Goal: Task Accomplishment & Management: Manage account settings

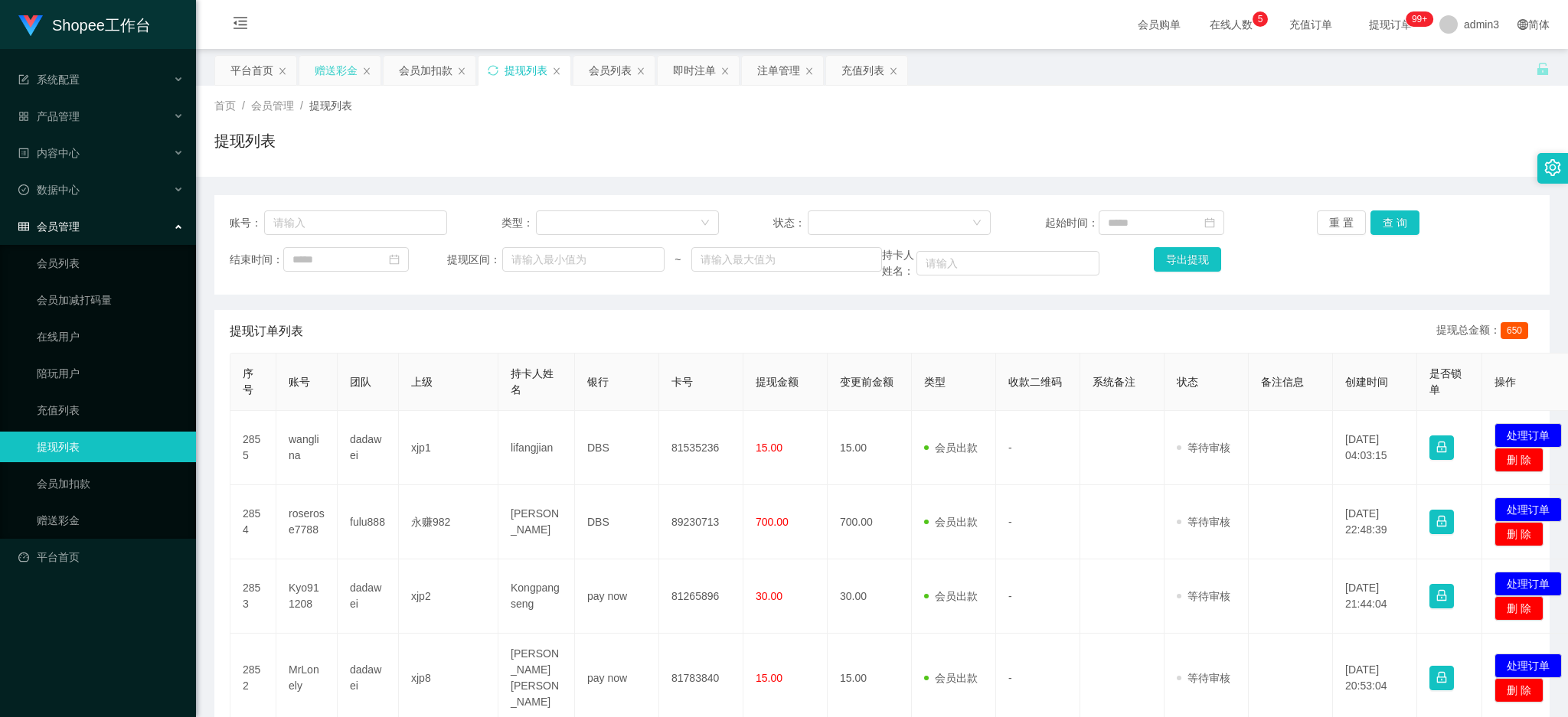
click at [325, 73] on div "赠送彩金" at bounding box center [336, 70] width 43 height 29
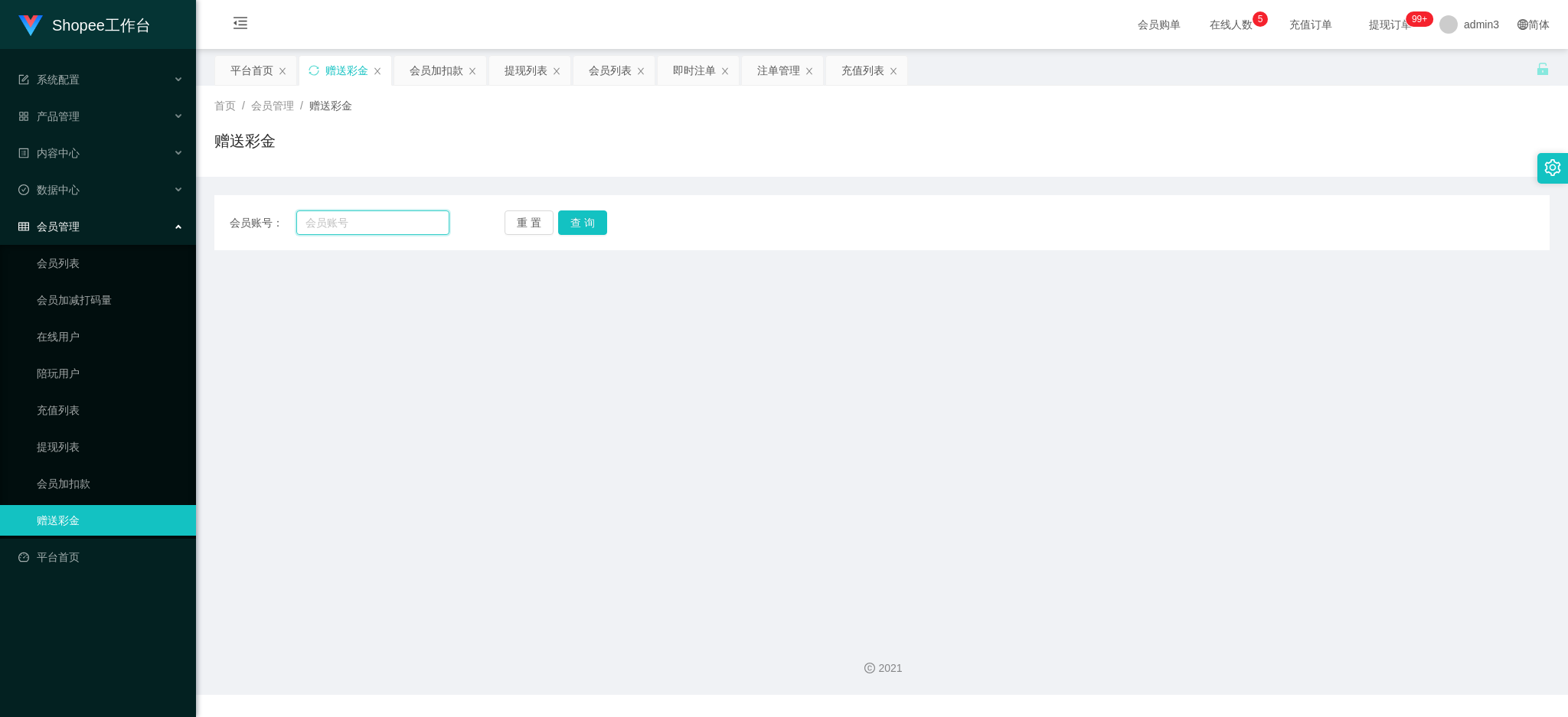
click at [324, 220] on input "text" at bounding box center [373, 222] width 153 height 24
paste input "Vicky88"
type input "Vicky88"
click at [572, 226] on button "查 询" at bounding box center [582, 222] width 49 height 24
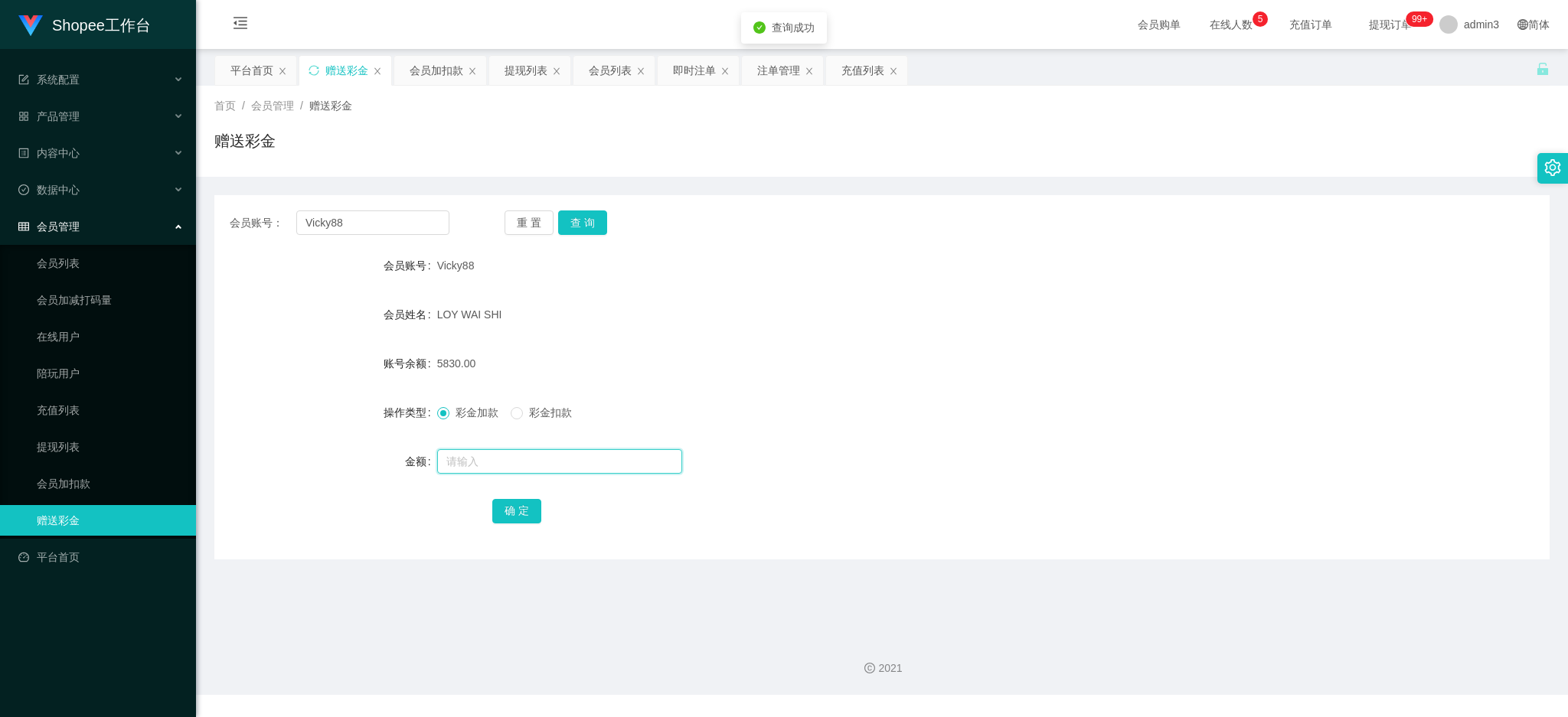
click at [458, 453] on input "text" at bounding box center [559, 461] width 245 height 24
type input "100"
click at [497, 516] on button "确 定" at bounding box center [517, 511] width 49 height 24
click at [340, 233] on input "Vicky88" at bounding box center [373, 222] width 153 height 24
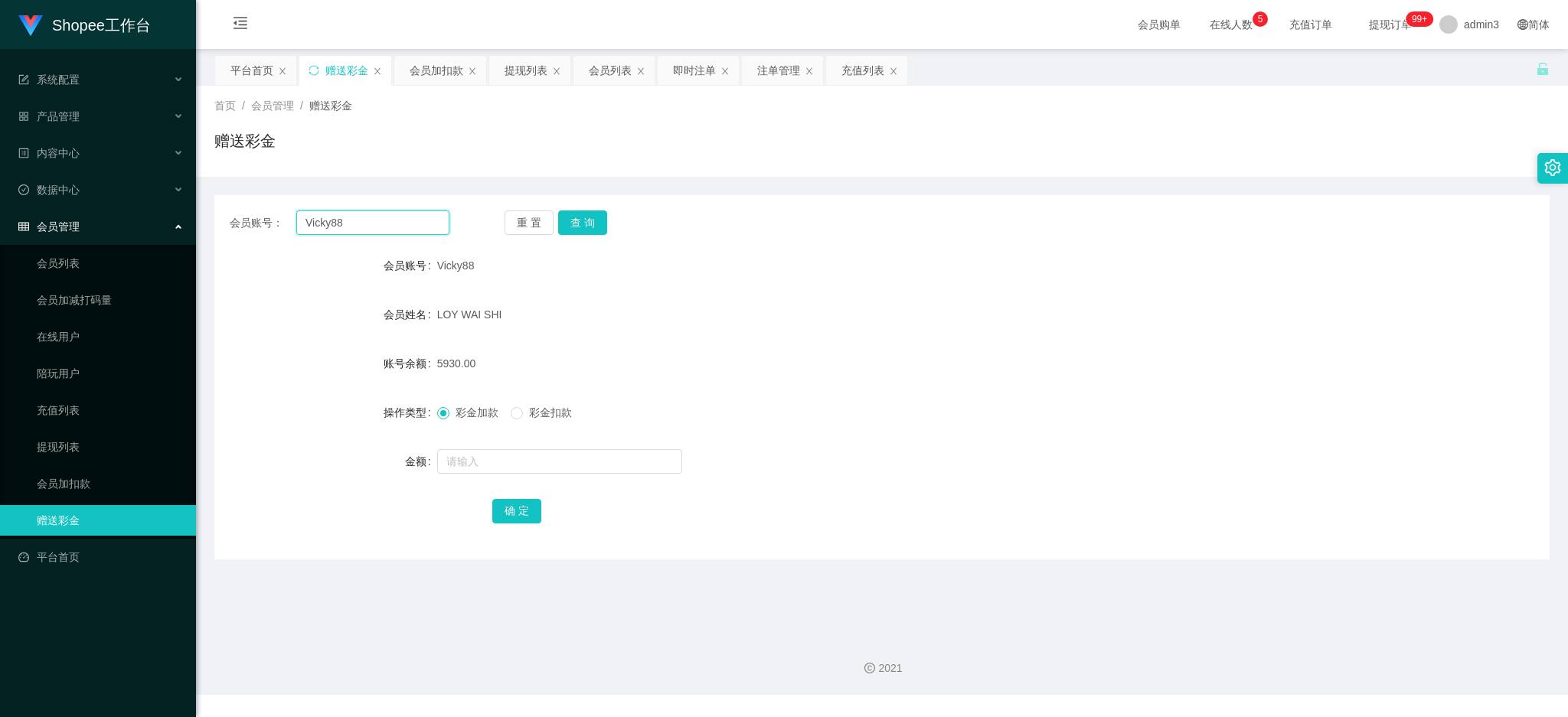
click at [340, 233] on input "Vicky88" at bounding box center [373, 222] width 153 height 24
click at [568, 230] on button "查 询" at bounding box center [582, 222] width 49 height 24
click at [469, 469] on input "text" at bounding box center [559, 461] width 245 height 24
click at [498, 467] on input "text" at bounding box center [559, 461] width 245 height 24
paste input "2000"
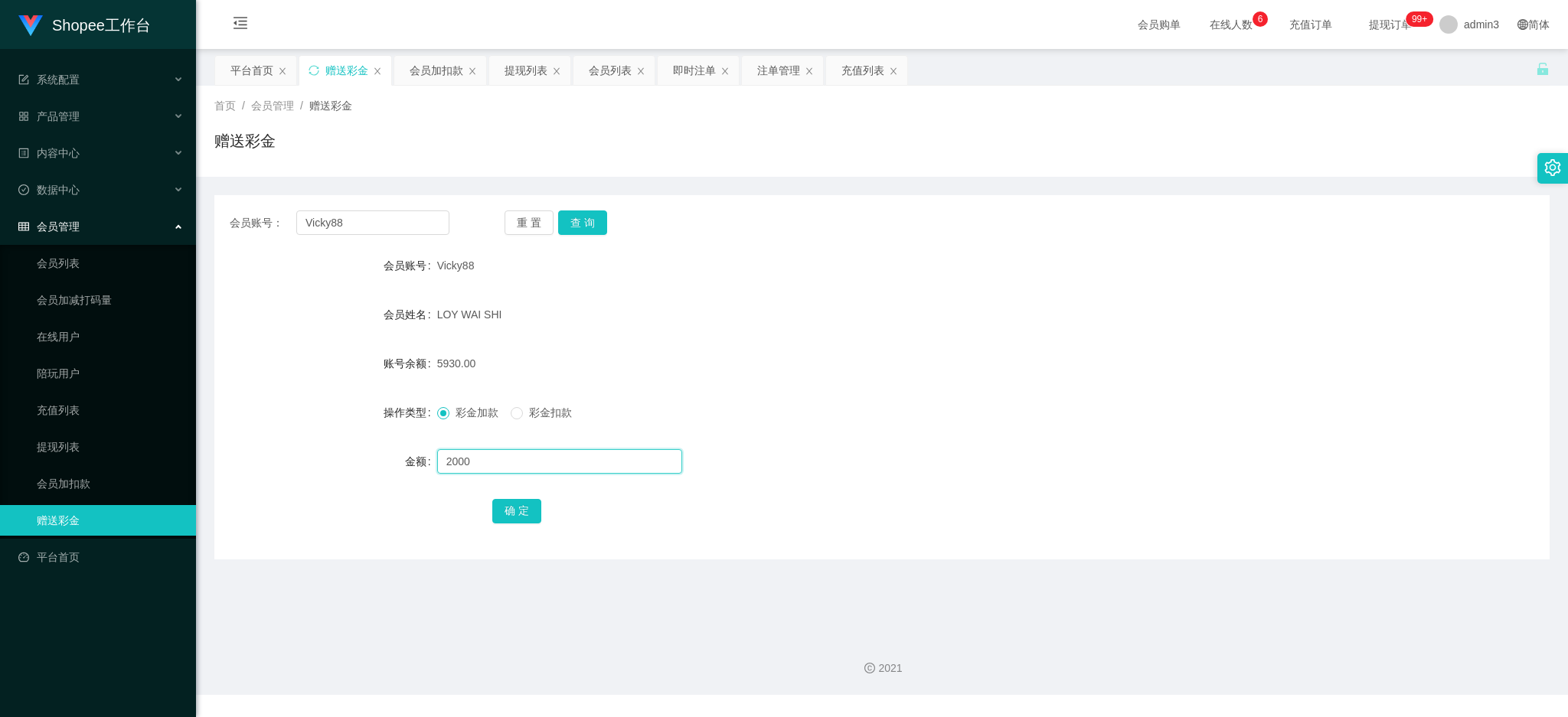
type input "2000"
click at [519, 504] on button "确 定" at bounding box center [517, 511] width 49 height 24
click at [518, 71] on div "提现列表" at bounding box center [526, 70] width 43 height 29
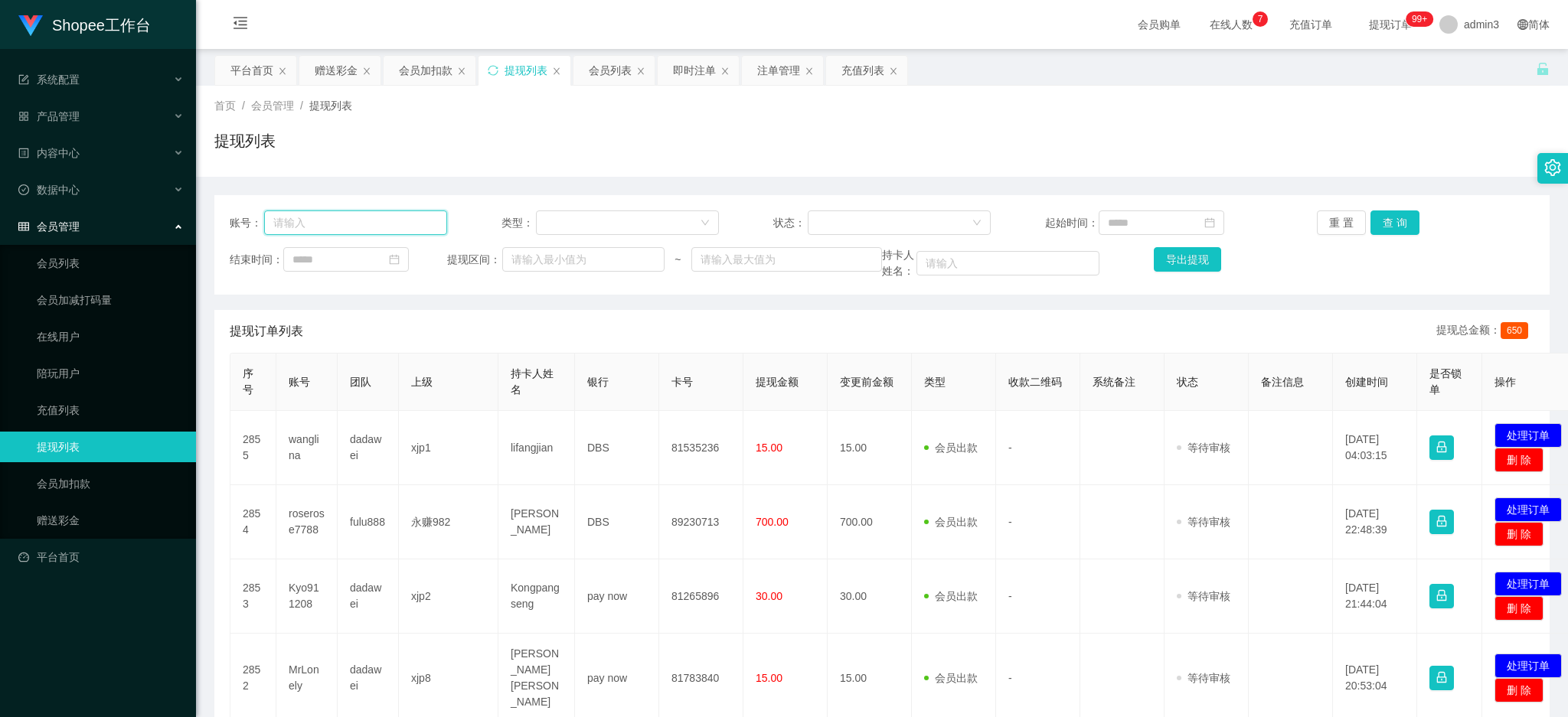
click at [384, 226] on input "text" at bounding box center [356, 222] width 183 height 24
paste input "Vicky88"
type input "Vicky88"
click at [1395, 211] on button "查 询" at bounding box center [1395, 222] width 49 height 24
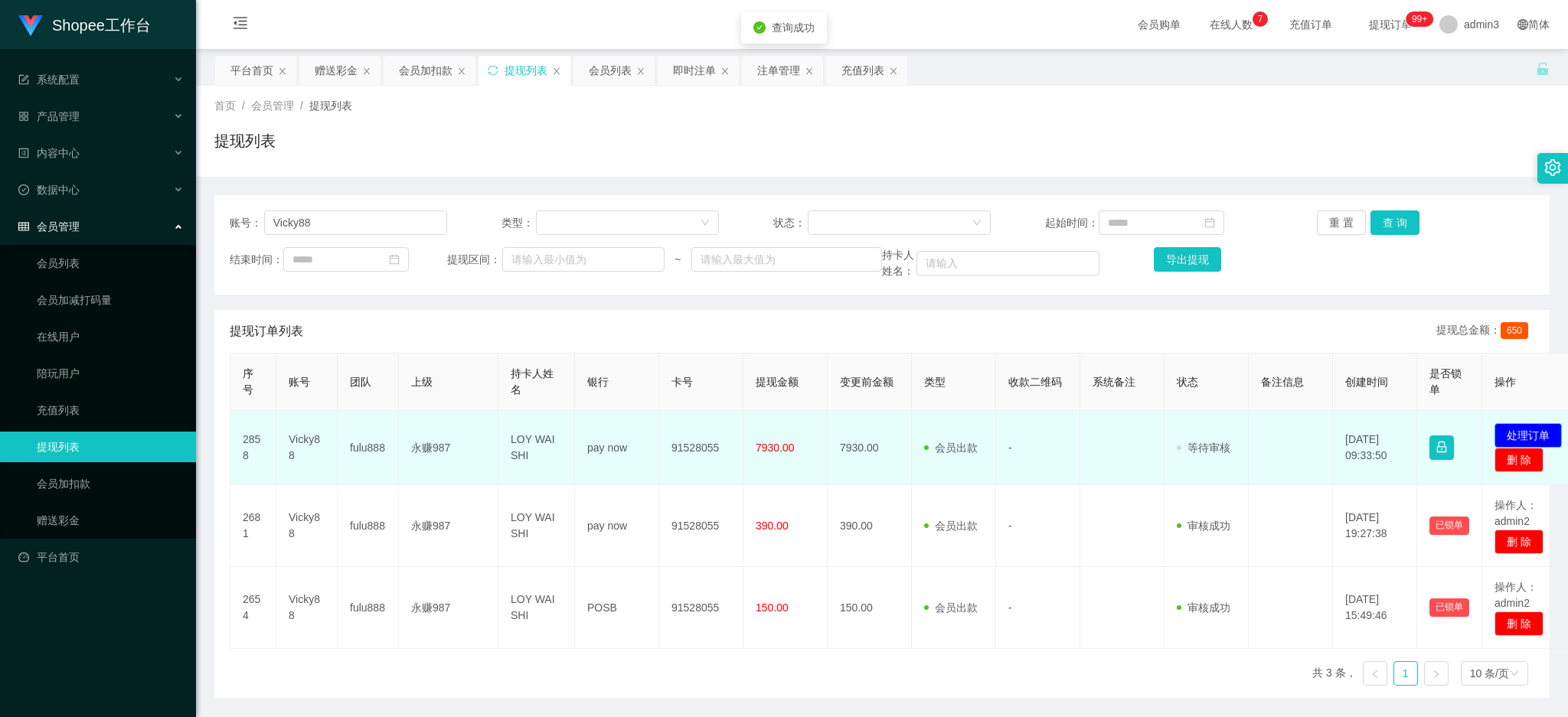
click at [1521, 434] on button "处理订单" at bounding box center [1528, 435] width 67 height 24
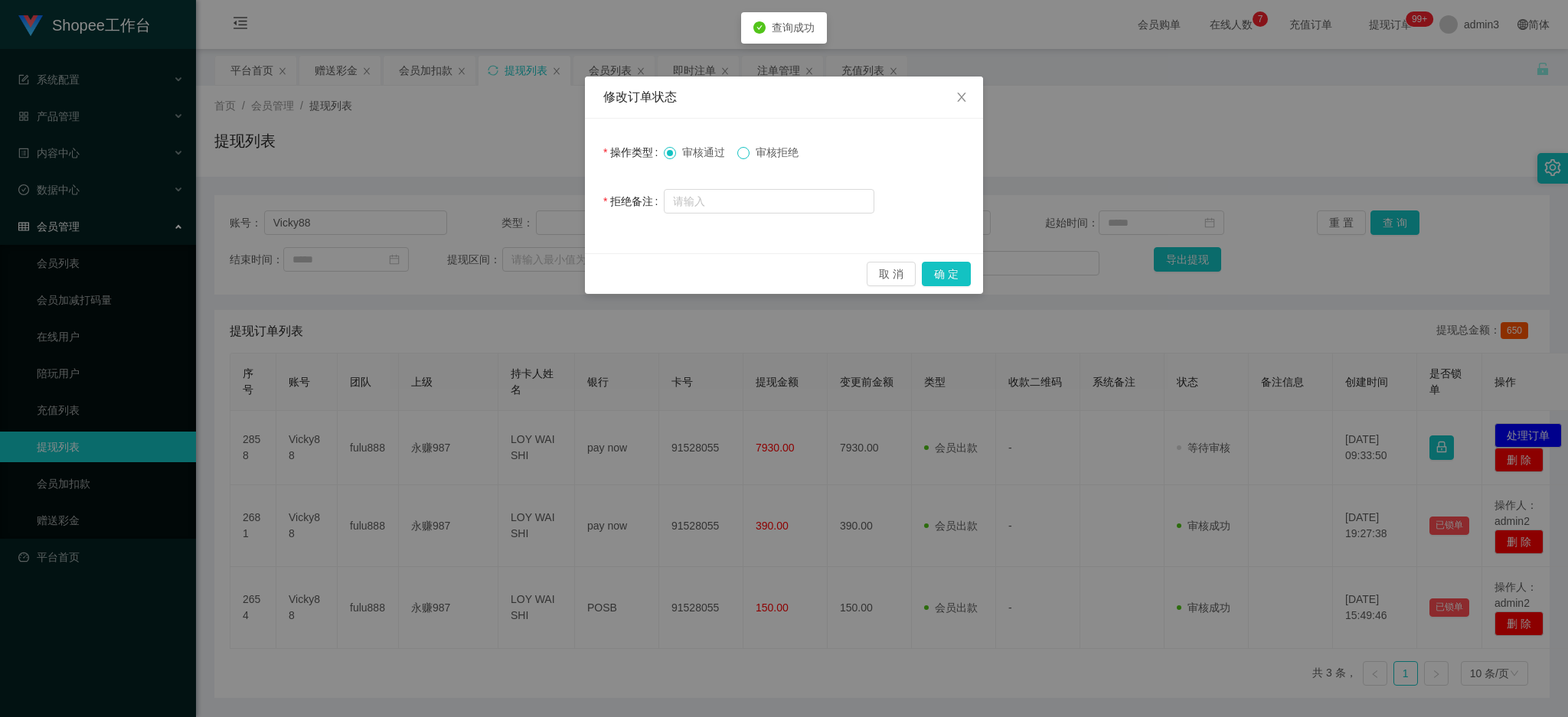
click at [750, 148] on span at bounding box center [744, 153] width 13 height 13
drag, startPoint x: 728, startPoint y: 201, endPoint x: 720, endPoint y: 205, distance: 8.9
click at [727, 201] on input "text" at bounding box center [769, 201] width 211 height 24
click at [694, 204] on input "text" at bounding box center [769, 201] width 211 height 24
paste input "尊敬的用户：Vicky88，您好！稽查您SGD2000，公司借款尚未归还，请归还相关款项即可提现到账！"
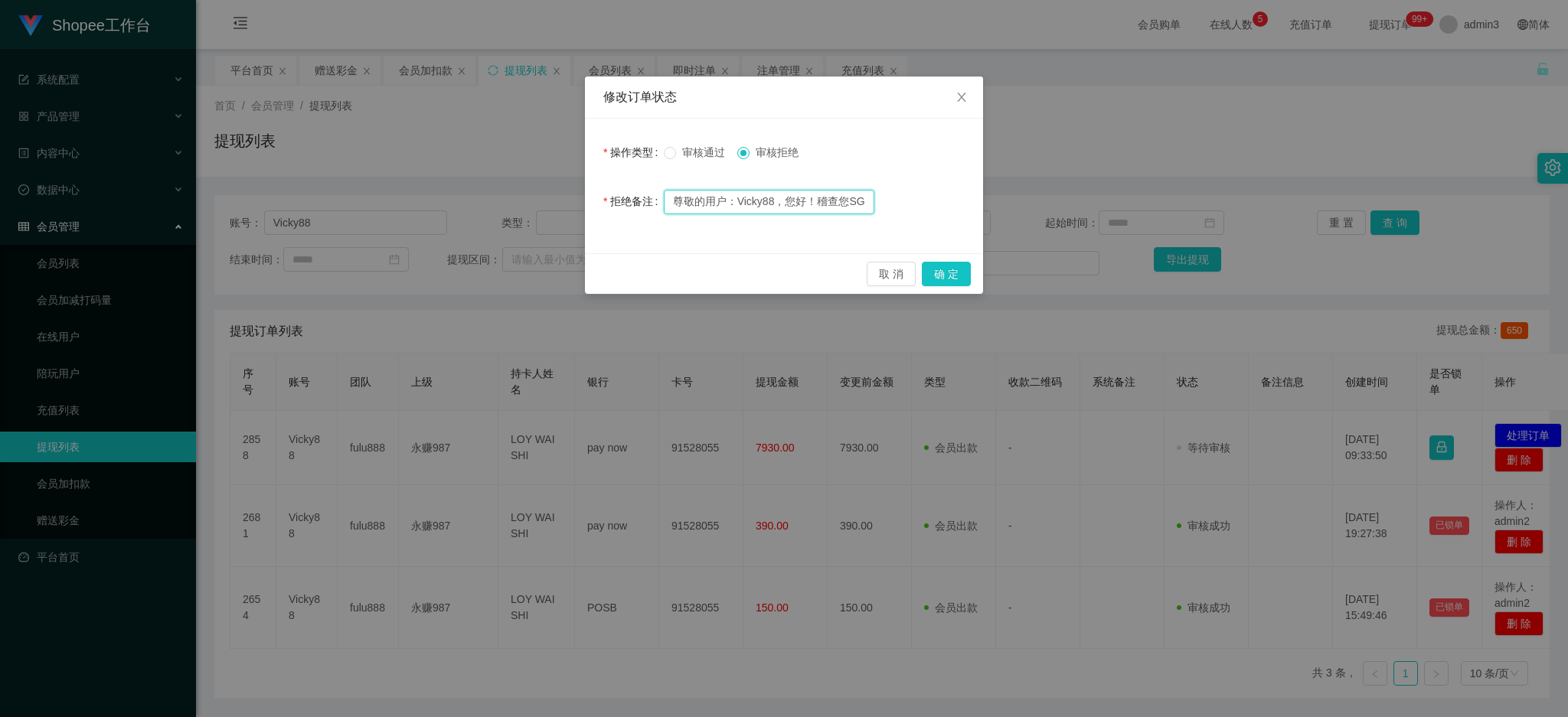
scroll to position [0, 283]
type input "尊敬的用户：Vicky88，您好！稽查您SGD2000，公司借款尚未归还，请归还相关款项即可提现到账！"
click at [942, 274] on button "确 定" at bounding box center [946, 274] width 49 height 24
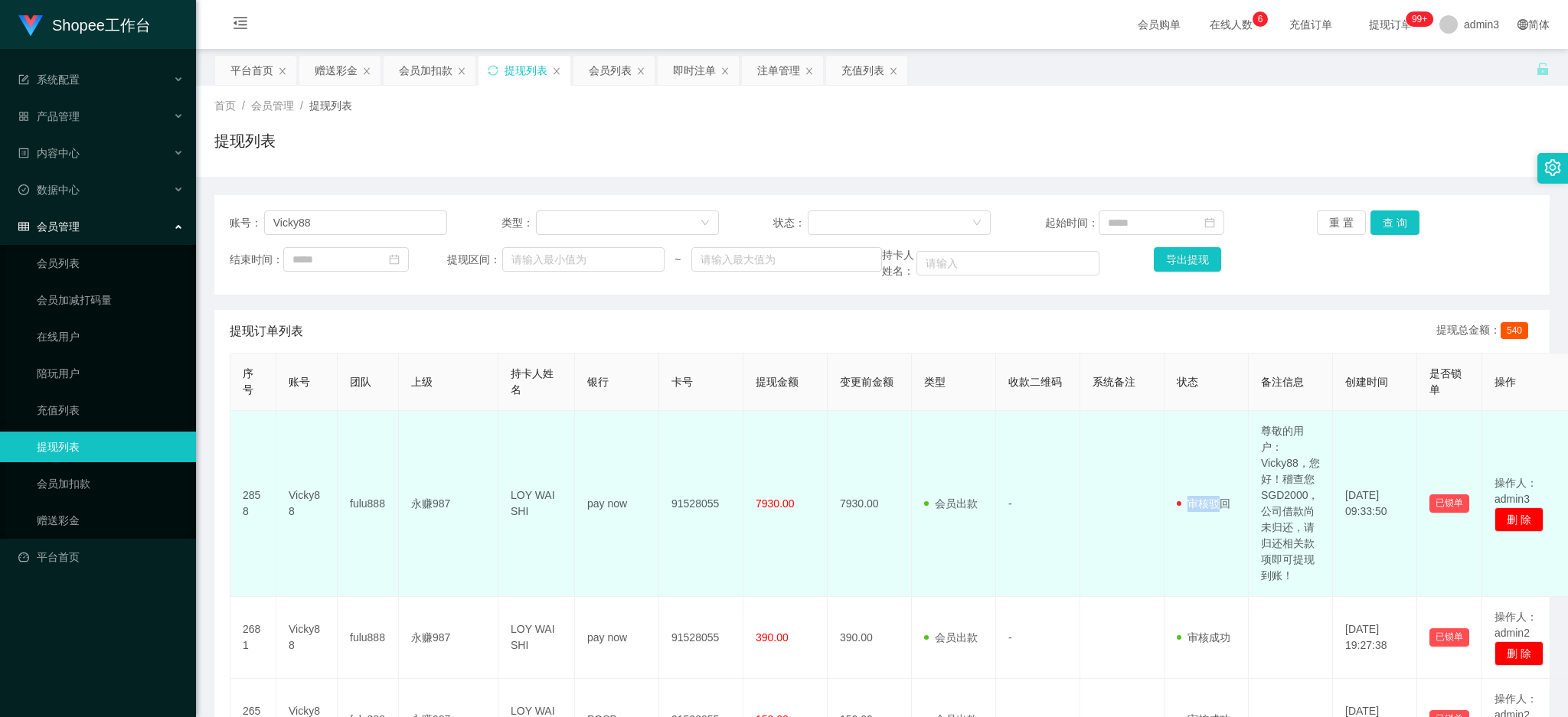
drag, startPoint x: 1204, startPoint y: 502, endPoint x: 1218, endPoint y: 505, distance: 14.3
click at [1218, 504] on span "审核驳回" at bounding box center [1204, 504] width 54 height 13
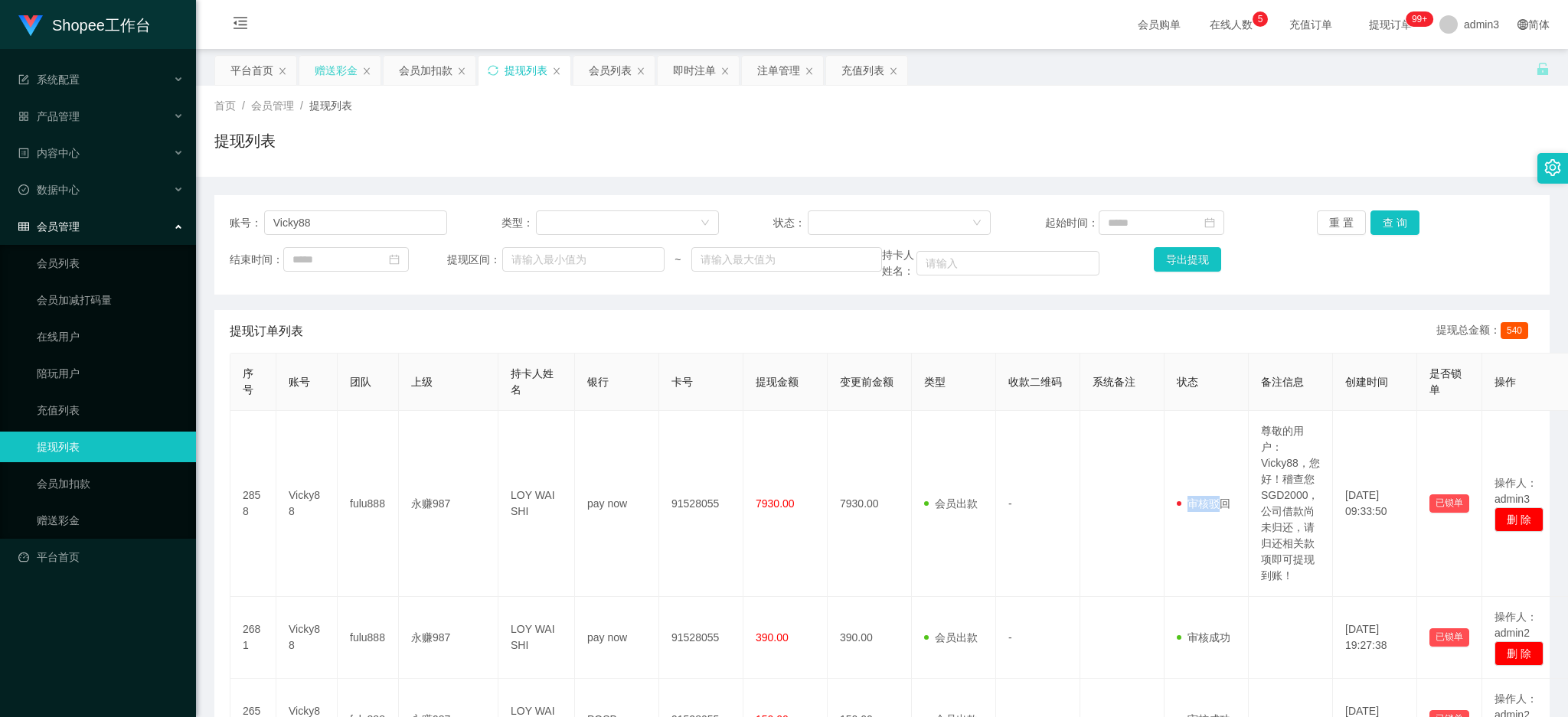
click at [342, 67] on div "赠送彩金" at bounding box center [336, 70] width 43 height 29
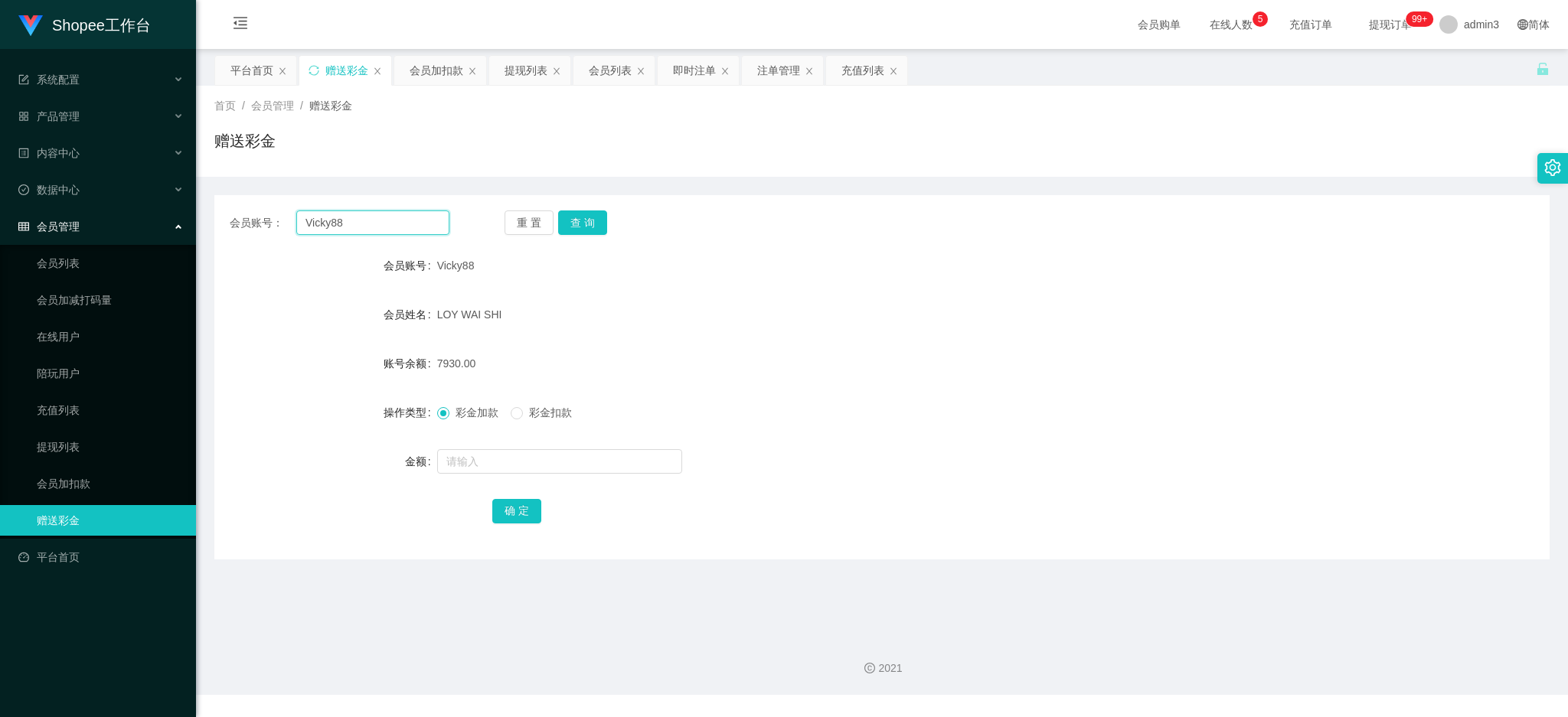
click at [376, 223] on input "Vicky88" at bounding box center [373, 222] width 153 height 24
paste input "Tattatheng1"
type input "Tattatheng1"
click at [579, 223] on button "查 询" at bounding box center [582, 222] width 49 height 24
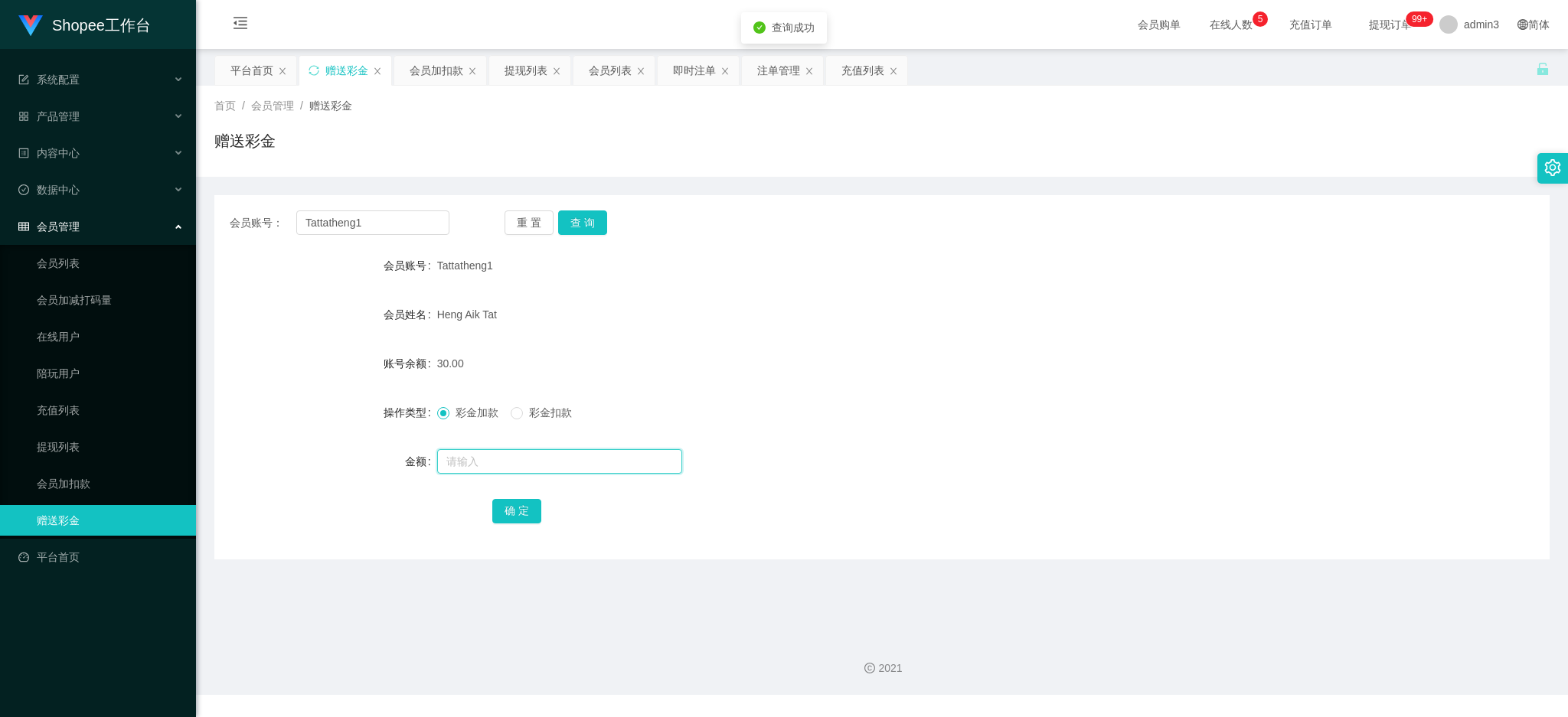
click at [483, 464] on input "text" at bounding box center [559, 461] width 245 height 24
type input "500"
click at [510, 512] on button "确 定" at bounding box center [517, 511] width 49 height 24
click at [374, 208] on div "会员账号： Tattatheng1 重 置 查 询 会员账号 Tattatheng1 会员姓名 Heng Aik Tat 账号余额 530.00 操作类型 彩…" at bounding box center [882, 377] width 1335 height 364
click at [374, 207] on div "会员账号： Tattatheng1 重 置 查 询 会员账号 Tattatheng1 会员姓名 Heng Aik Tat 账号余额 530.00 操作类型 彩…" at bounding box center [882, 377] width 1335 height 364
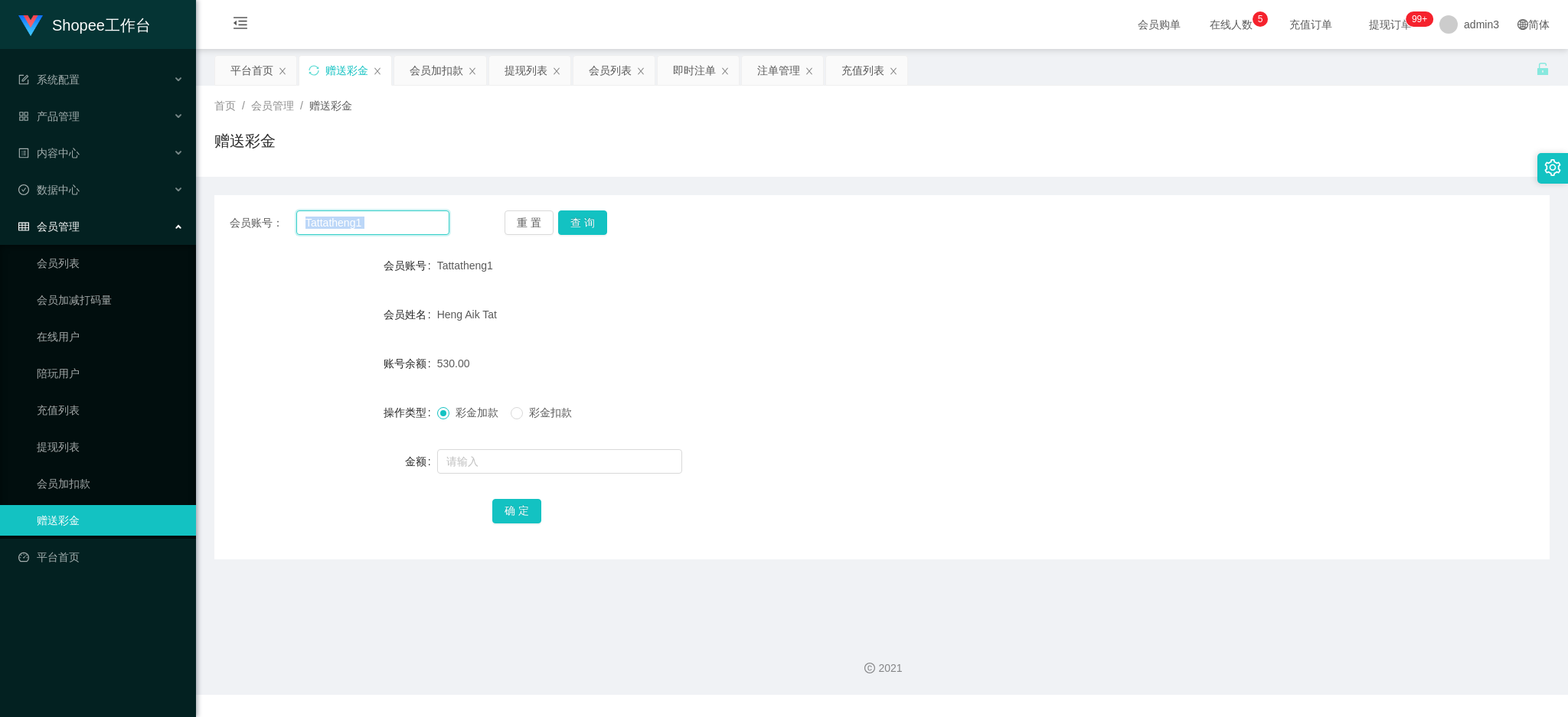
click at [374, 218] on input "Tattatheng1" at bounding box center [373, 222] width 153 height 24
paste input "81728268"
type input "81728268"
click at [593, 222] on button "查 询" at bounding box center [582, 222] width 49 height 24
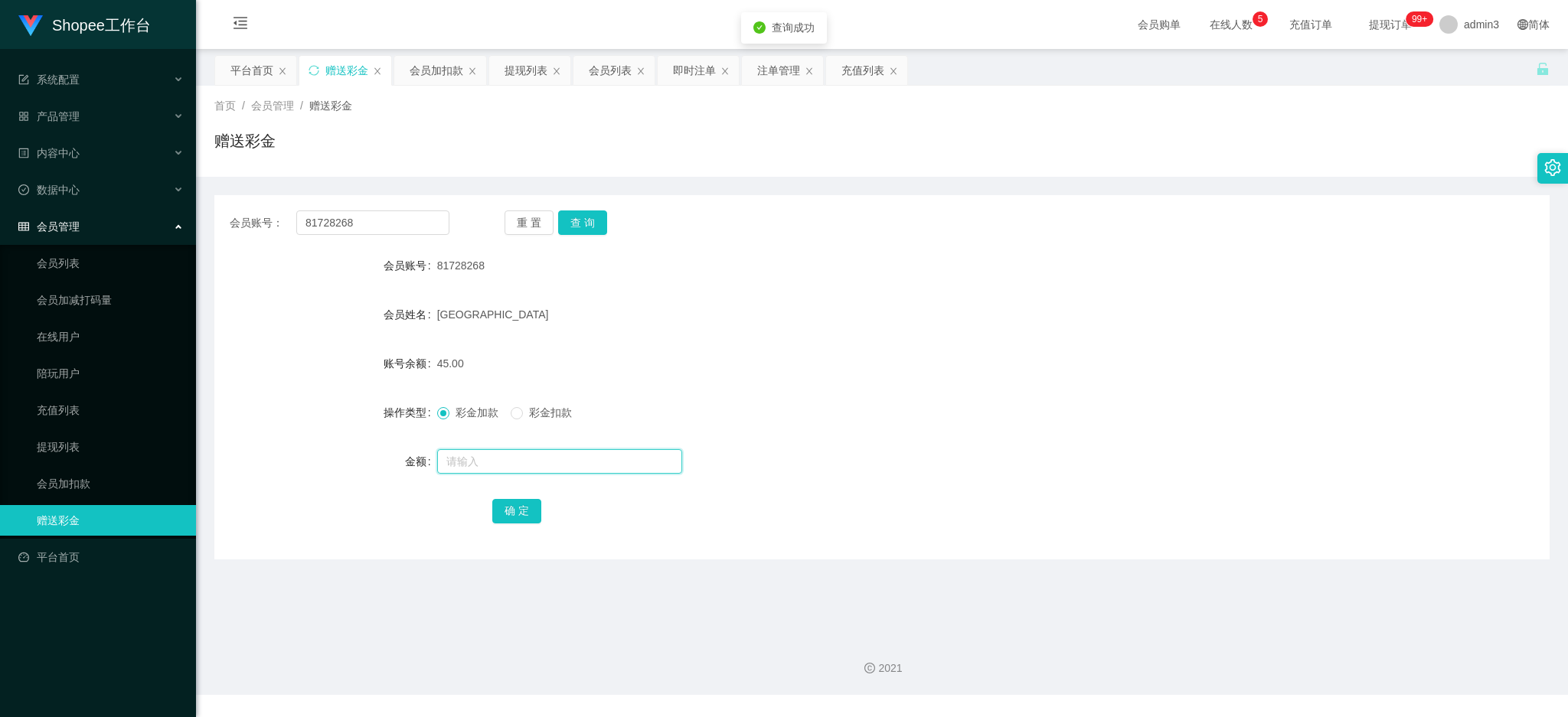
click at [497, 461] on input "text" at bounding box center [559, 461] width 245 height 24
click at [473, 465] on input "text" at bounding box center [559, 461] width 245 height 24
paste input "3000"
type input "3000"
click at [516, 513] on button "确 定" at bounding box center [517, 511] width 49 height 24
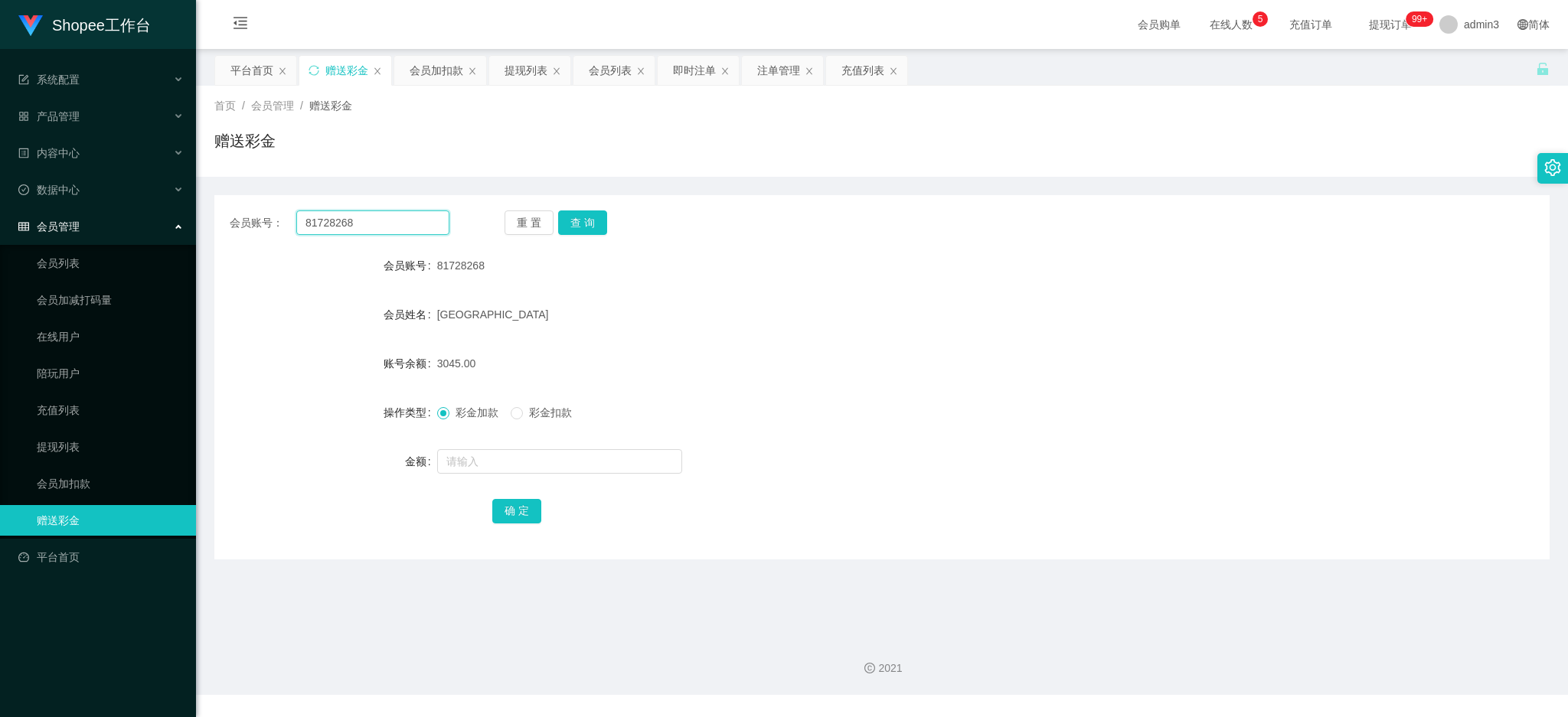
click at [341, 226] on input "81728268" at bounding box center [373, 222] width 153 height 24
click at [340, 226] on input "81728268" at bounding box center [373, 222] width 153 height 24
paste input "Kaien19"
type input "Kaien19"
click at [582, 221] on button "查 询" at bounding box center [582, 222] width 49 height 24
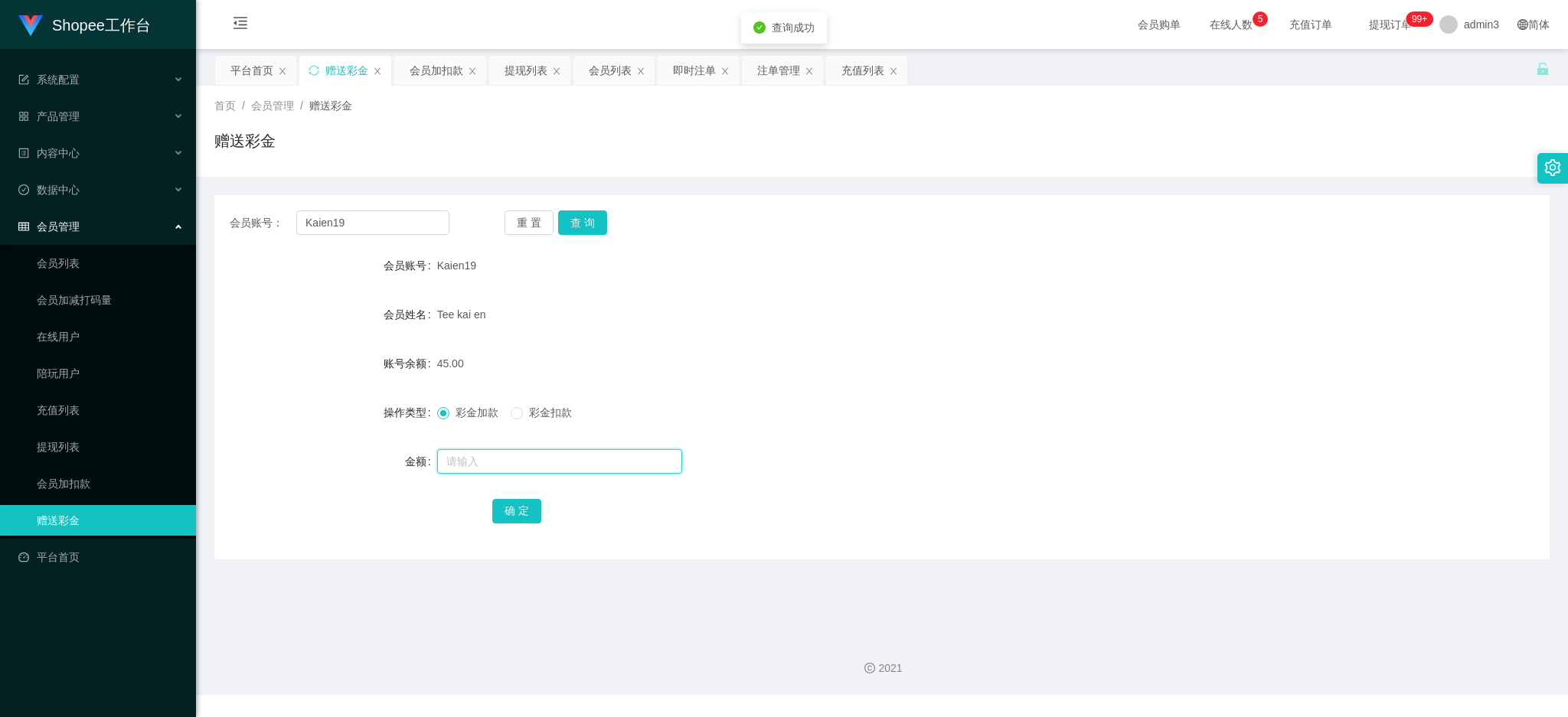
click at [525, 467] on input "text" at bounding box center [559, 461] width 245 height 24
type input "500"
drag, startPoint x: 521, startPoint y: 516, endPoint x: 578, endPoint y: 519, distance: 57.1
click at [519, 514] on button "确 定" at bounding box center [517, 511] width 49 height 24
click at [315, 232] on input "Kaien19" at bounding box center [373, 222] width 153 height 24
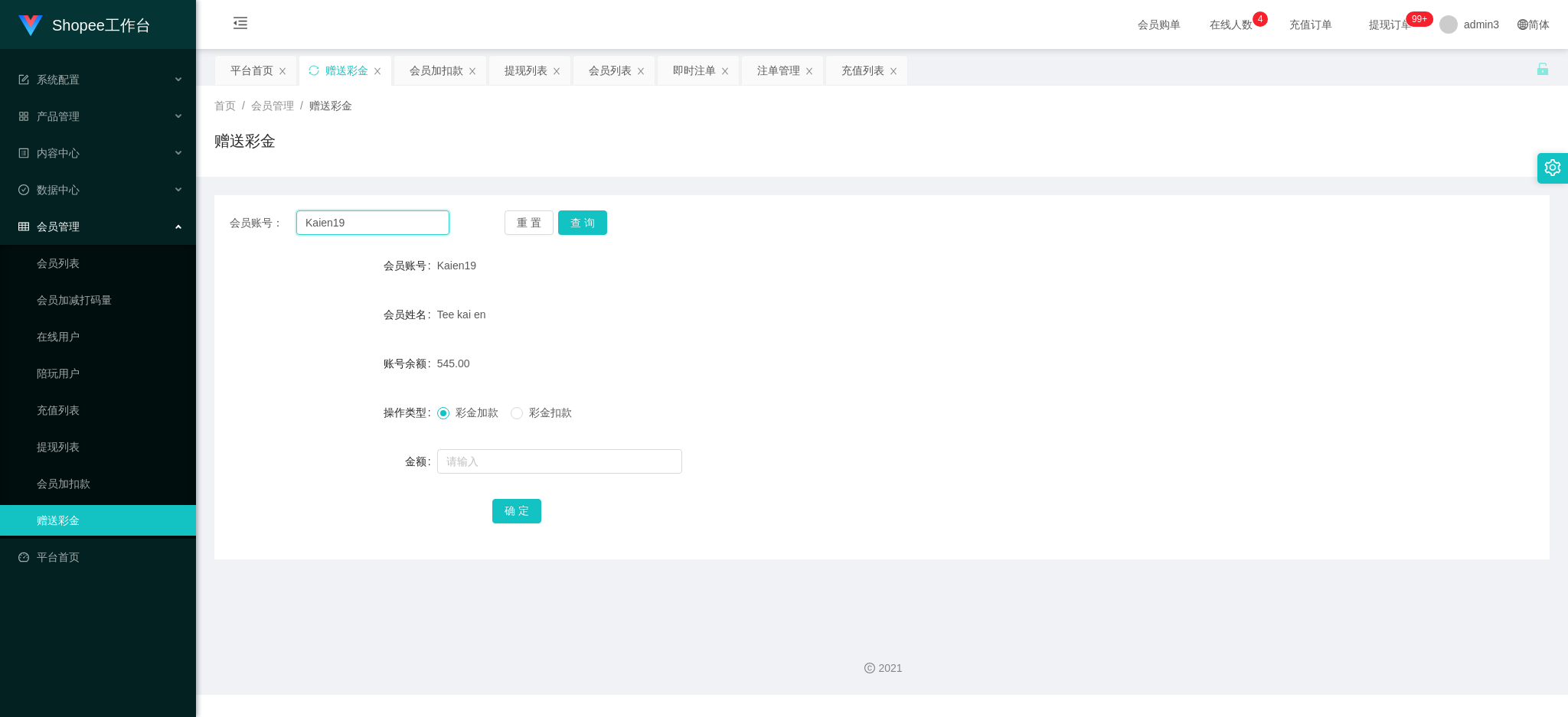
click at [306, 224] on input "Kaien19" at bounding box center [373, 222] width 153 height 24
paste input "Lucifore"
type input "Lucifore"
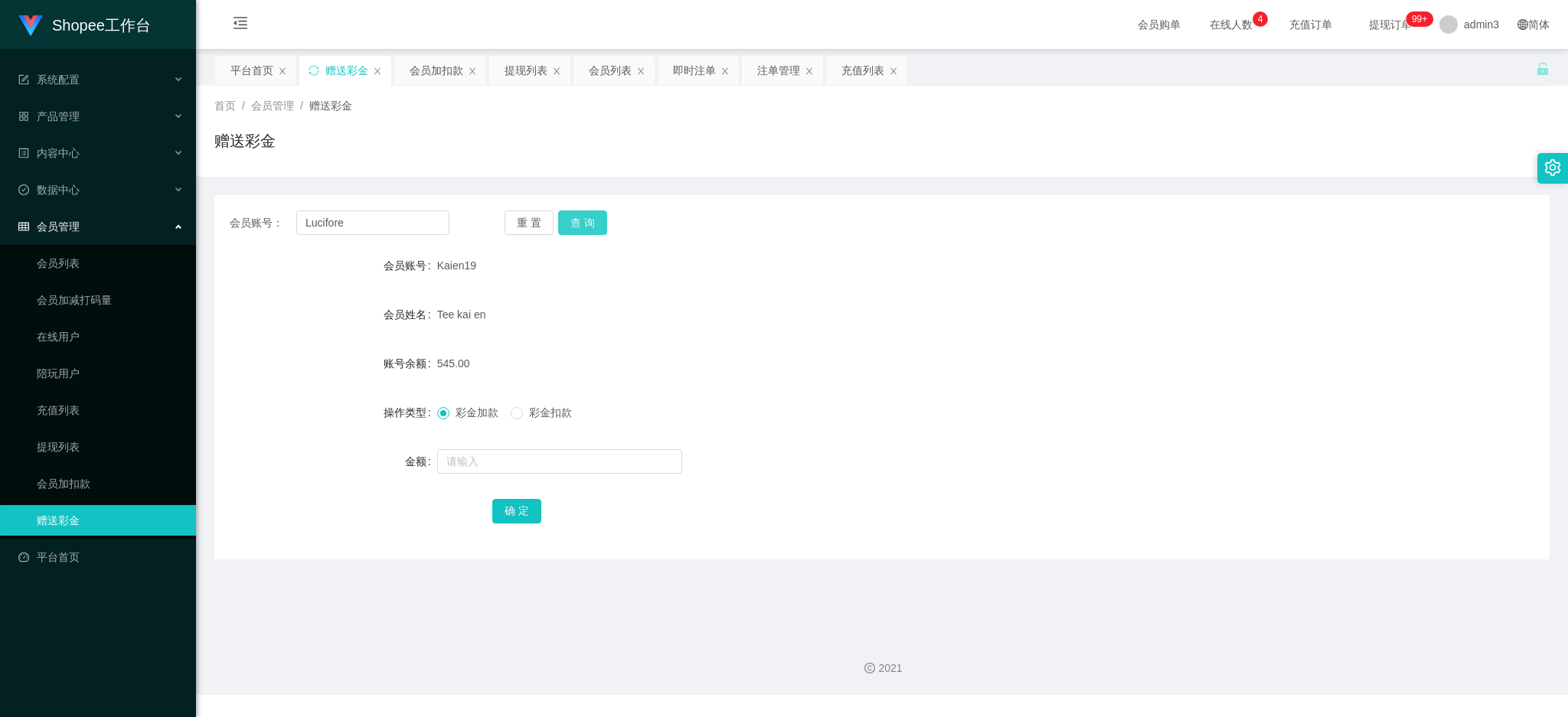
click at [564, 220] on button "查 询" at bounding box center [582, 222] width 49 height 24
click at [479, 470] on input "text" at bounding box center [559, 461] width 245 height 24
type input "500"
click at [518, 520] on button "确 定" at bounding box center [517, 511] width 49 height 24
click at [383, 226] on input "Lucifore" at bounding box center [373, 222] width 153 height 24
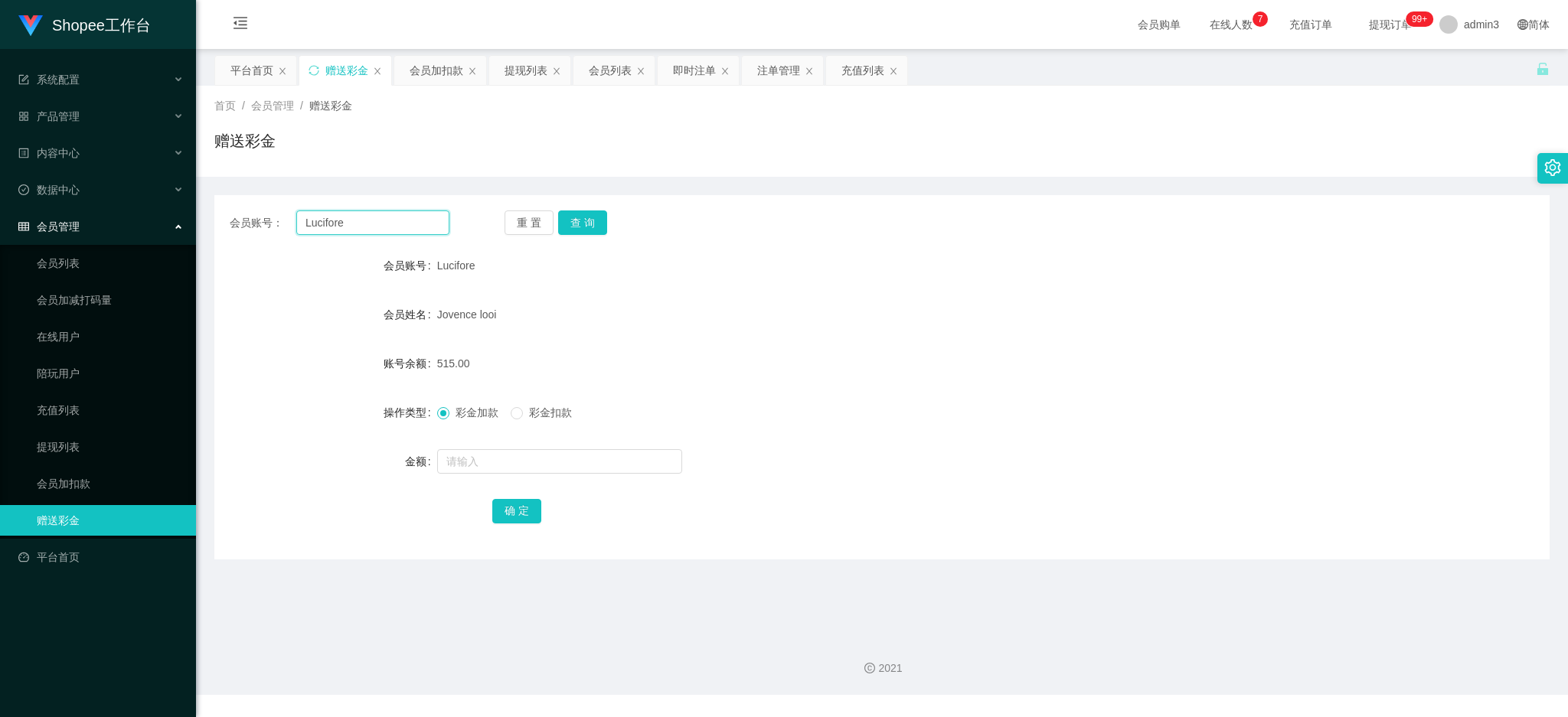
click at [383, 226] on input "Lucifore" at bounding box center [373, 222] width 153 height 24
paste input "eeteckkian"
type input "Leeteckkian"
click at [588, 223] on button "查 询" at bounding box center [582, 222] width 49 height 24
click at [441, 472] on input "text" at bounding box center [559, 461] width 245 height 24
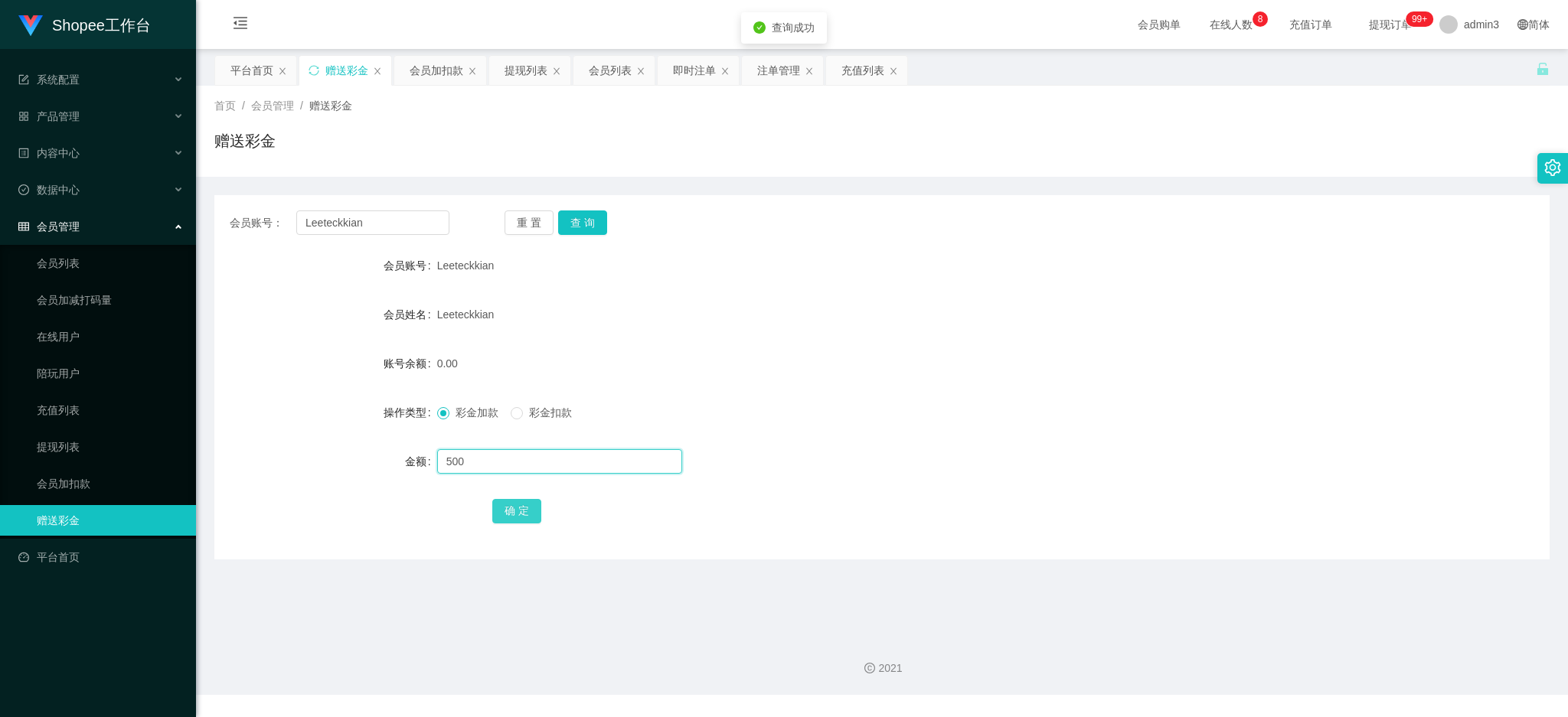
type input "500"
click at [521, 511] on button "确 定" at bounding box center [517, 511] width 49 height 24
click at [470, 442] on form "会员账号 Leeteckkian 会员姓名 Leeteckkian 账号余额 500.00 操作类型 彩金加款 彩金扣款 金额 确 定" at bounding box center [882, 387] width 1335 height 275
click at [361, 228] on input "Leeteckkian" at bounding box center [373, 222] width 153 height 24
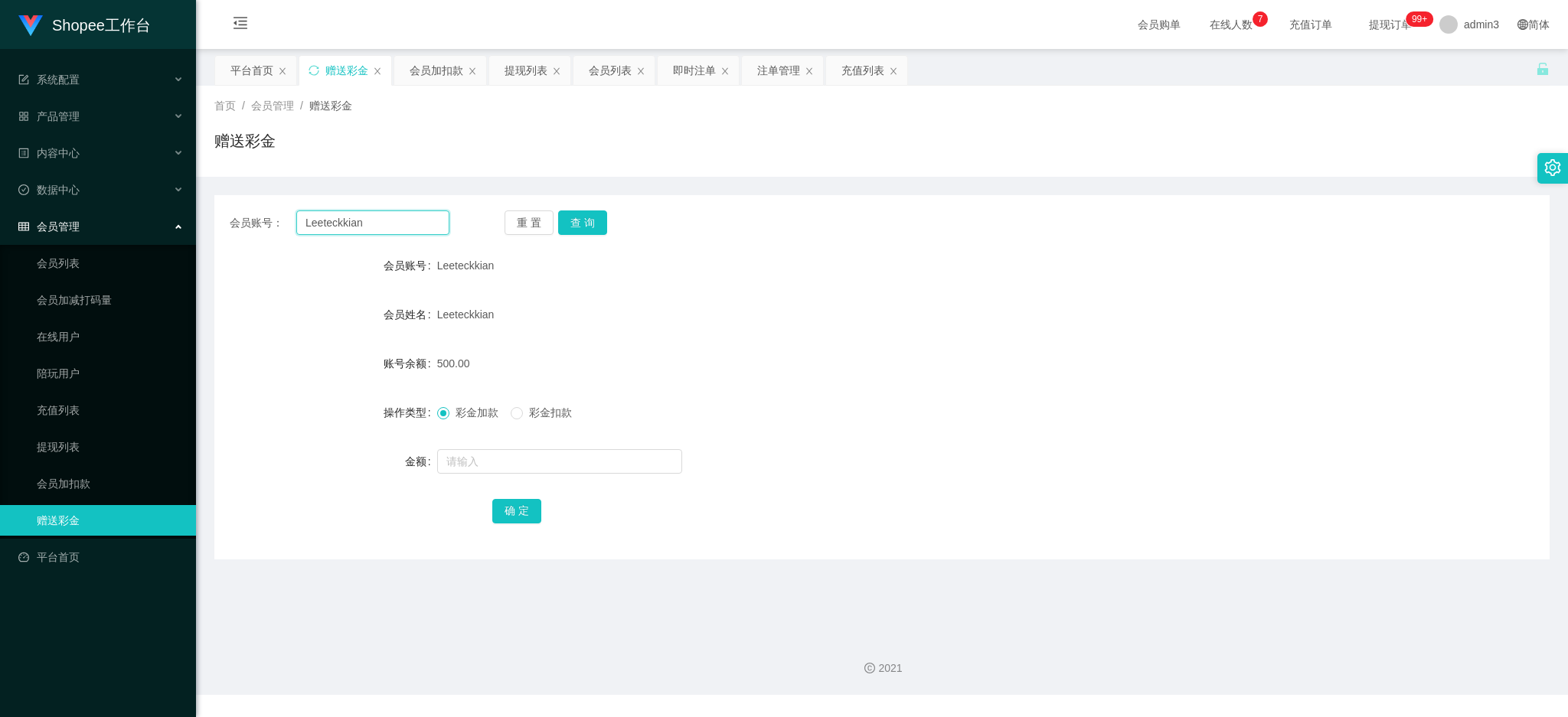
paste input "chin5613"
type input "chin5613"
click at [569, 226] on button "查 询" at bounding box center [582, 222] width 49 height 24
click at [505, 462] on input "text" at bounding box center [559, 461] width 245 height 24
type input "500"
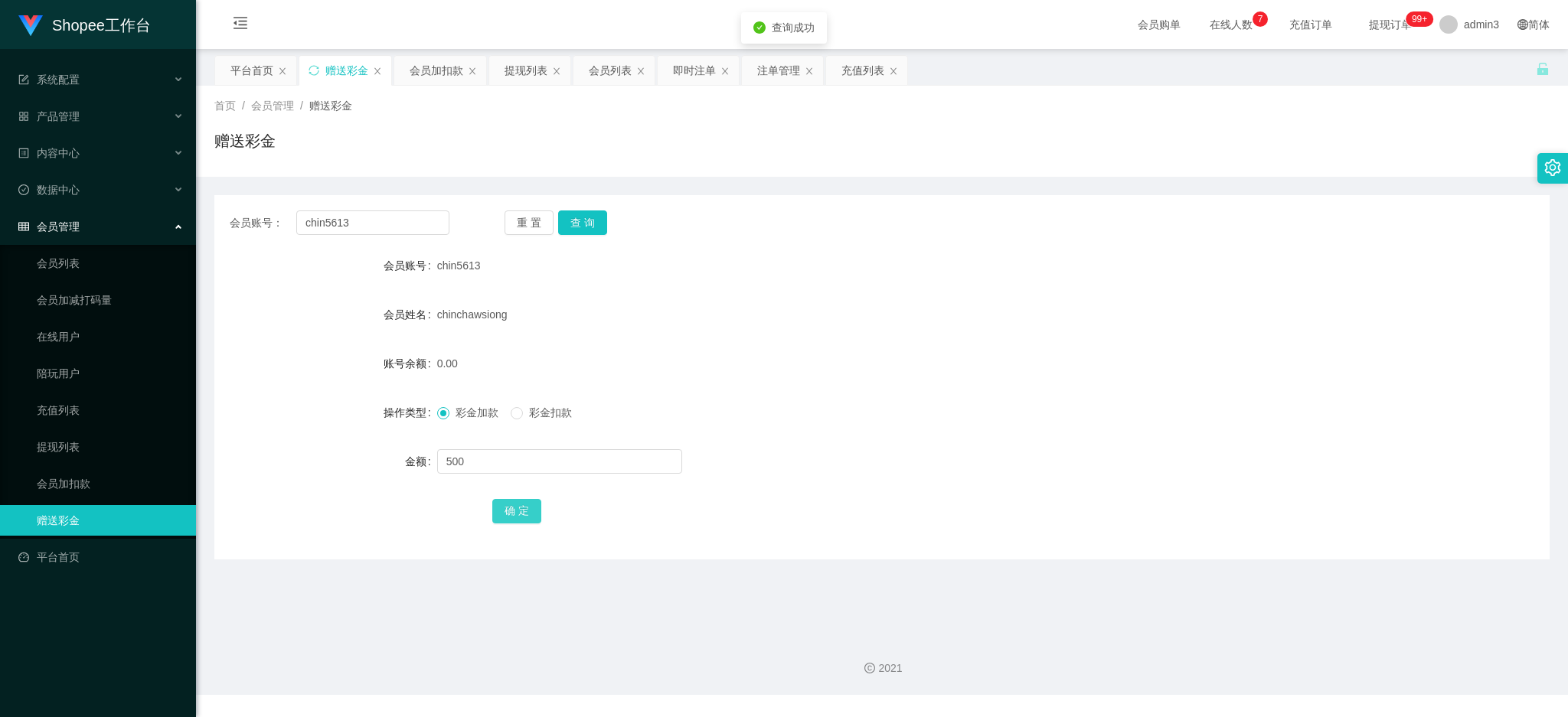
click at [501, 512] on button "确 定" at bounding box center [517, 511] width 49 height 24
click at [280, 707] on div "Shopee工作台 系统配置 产品管理 内容中心 数据中心 会员管理 会员列表 会员加减打码量 在线用户 陪玩用户 充值列表 提现列表 会员加扣款 赠送彩金 …" at bounding box center [784, 358] width 1568 height 717
click at [369, 207] on div "会员账号： chin5613 重 置 查 询 会员账号 chin5613 会员姓名 chinchawsiong 账号余额 500.00 操作类型 彩金加款 彩…" at bounding box center [882, 377] width 1335 height 364
click at [357, 238] on div "会员账号： chin5613 重 置 查 询 会员账号 chin5613 会员姓名 chinchawsiong 账号余额 500.00 操作类型 彩金加款 彩…" at bounding box center [882, 377] width 1335 height 364
click at [354, 234] on input "chin5613" at bounding box center [373, 222] width 153 height 24
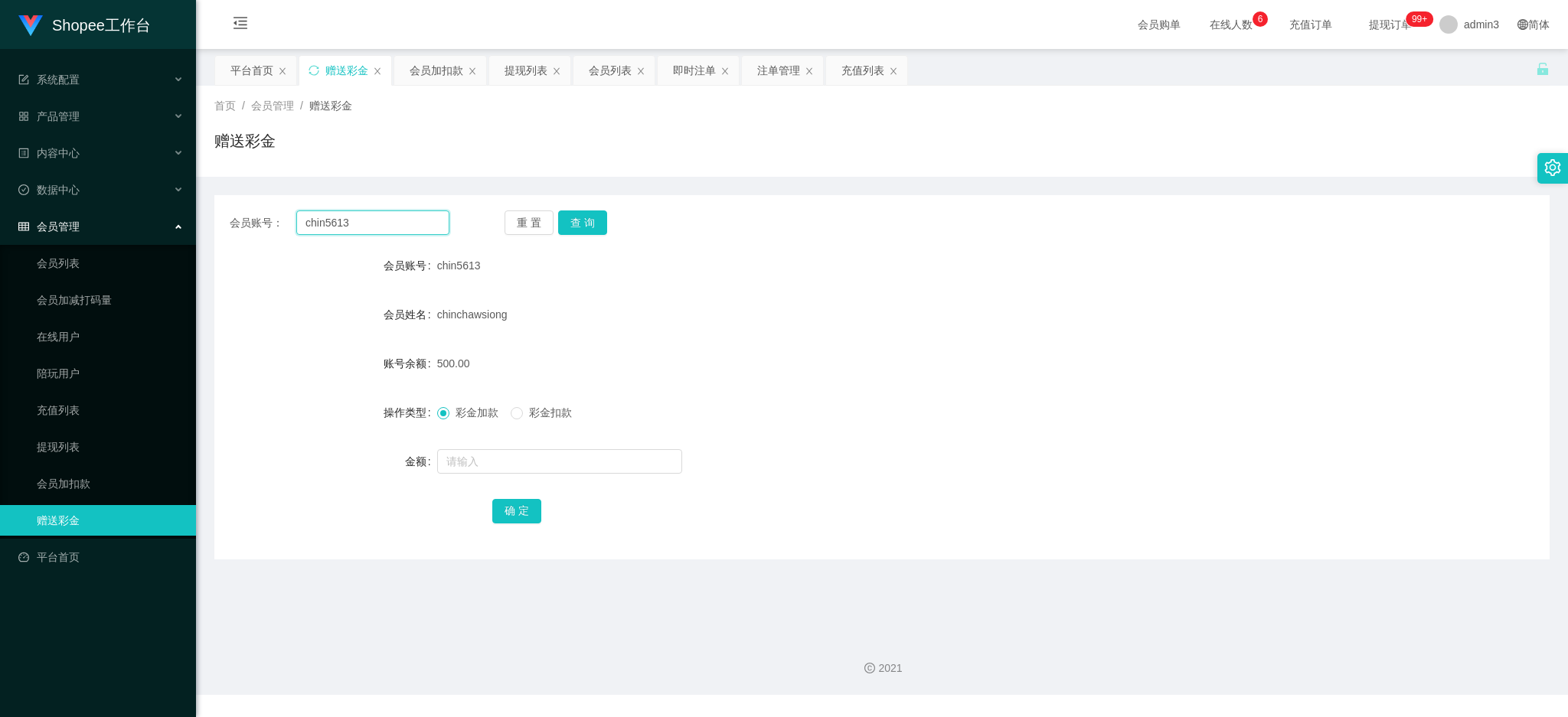
click at [354, 234] on input "chin5613" at bounding box center [373, 222] width 153 height 24
paste input "Soh"
type input "Soh"
click at [583, 230] on button "查 询" at bounding box center [582, 222] width 49 height 24
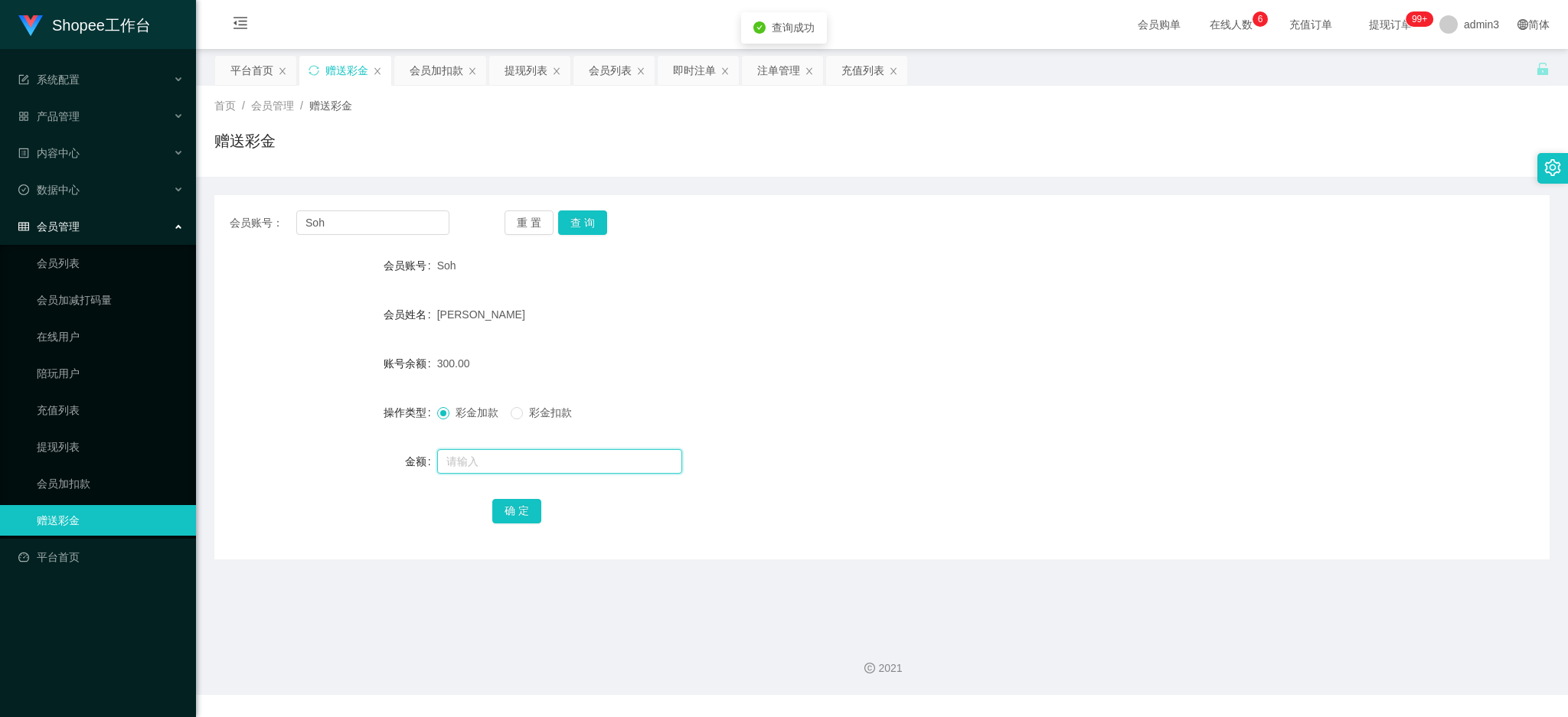
click at [474, 460] on input "text" at bounding box center [559, 461] width 245 height 24
type input "400"
click at [515, 513] on button "确 定" at bounding box center [517, 511] width 49 height 24
click at [364, 228] on input "Soh" at bounding box center [373, 222] width 153 height 24
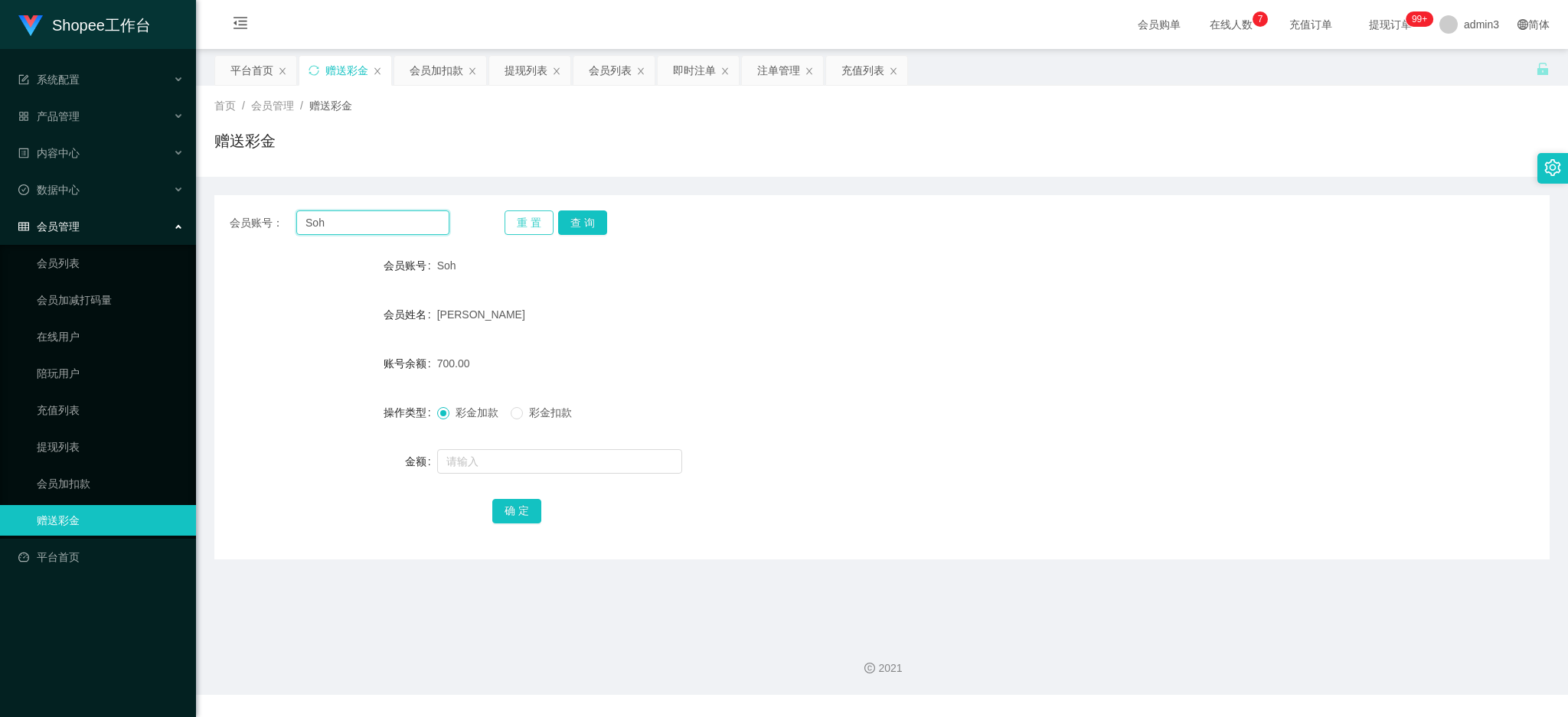
paste input "DIC77777"
type input "DIC77777"
click at [582, 224] on button "查 询" at bounding box center [582, 222] width 49 height 24
click at [511, 453] on input "text" at bounding box center [559, 461] width 245 height 24
click at [515, 456] on input "text" at bounding box center [559, 461] width 245 height 24
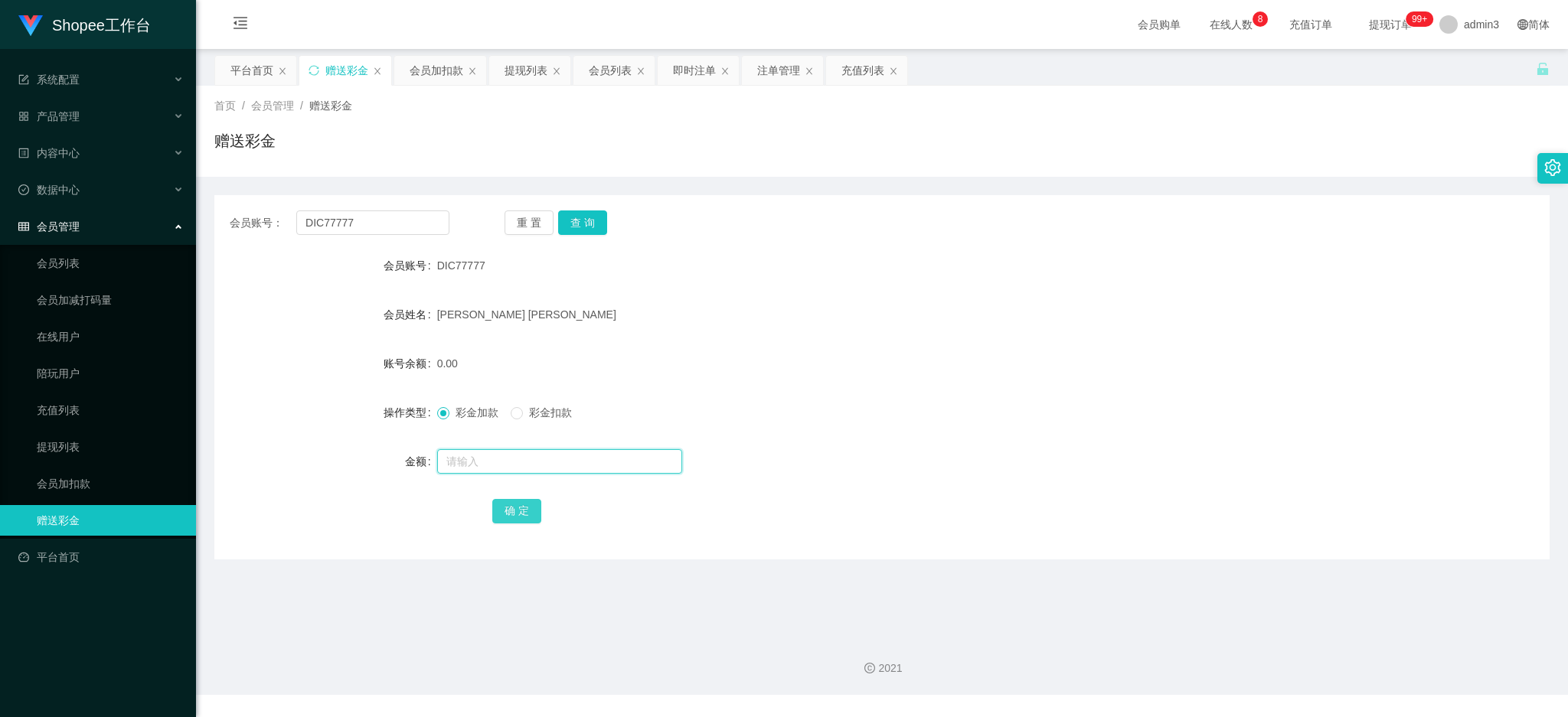
paste input "500"
type input "500"
click at [520, 518] on button "确 定" at bounding box center [517, 511] width 49 height 24
click at [358, 225] on input "DIC77777" at bounding box center [373, 222] width 153 height 24
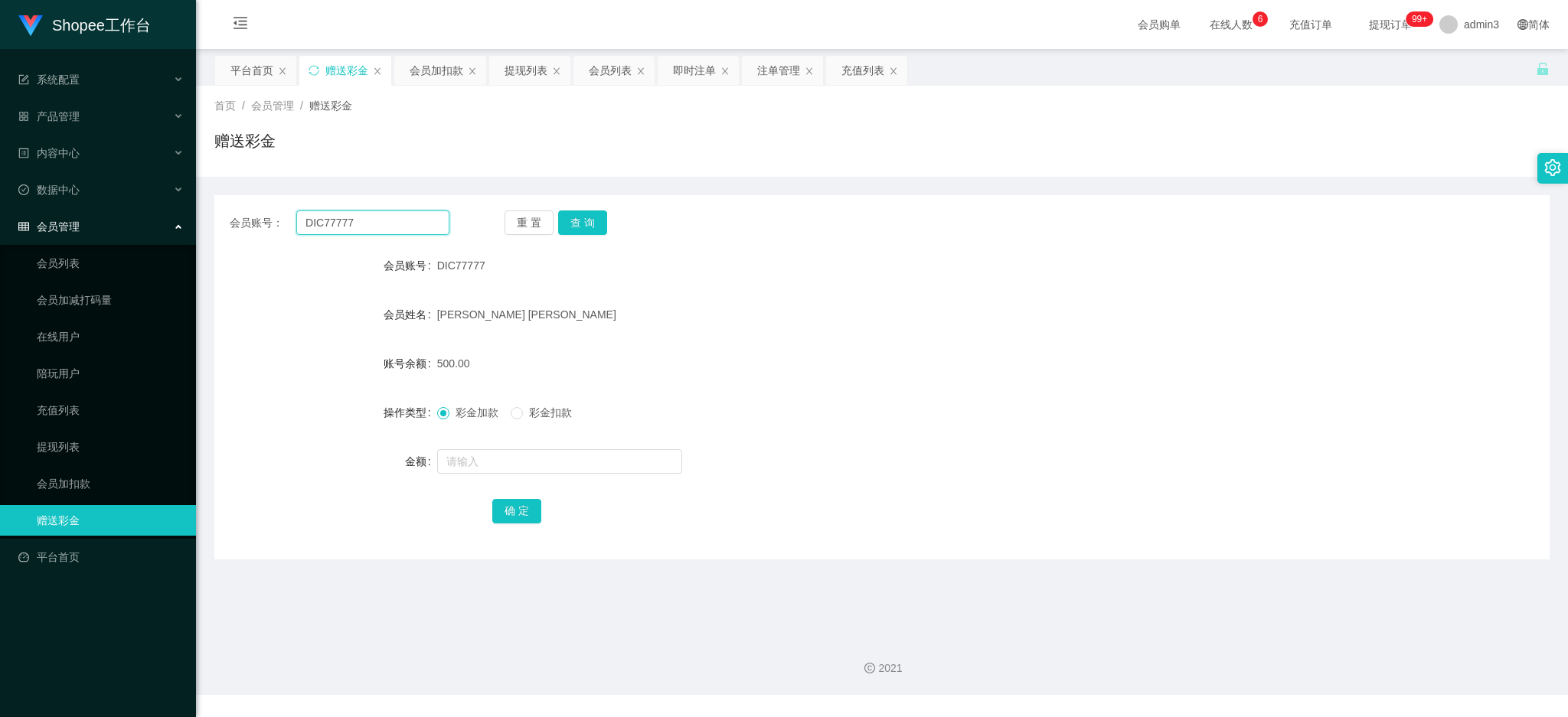
paste input "5746897178"
type input "5746897178"
click at [589, 221] on button "查 询" at bounding box center [582, 222] width 49 height 24
click at [511, 460] on input "text" at bounding box center [559, 461] width 245 height 24
paste input "500"
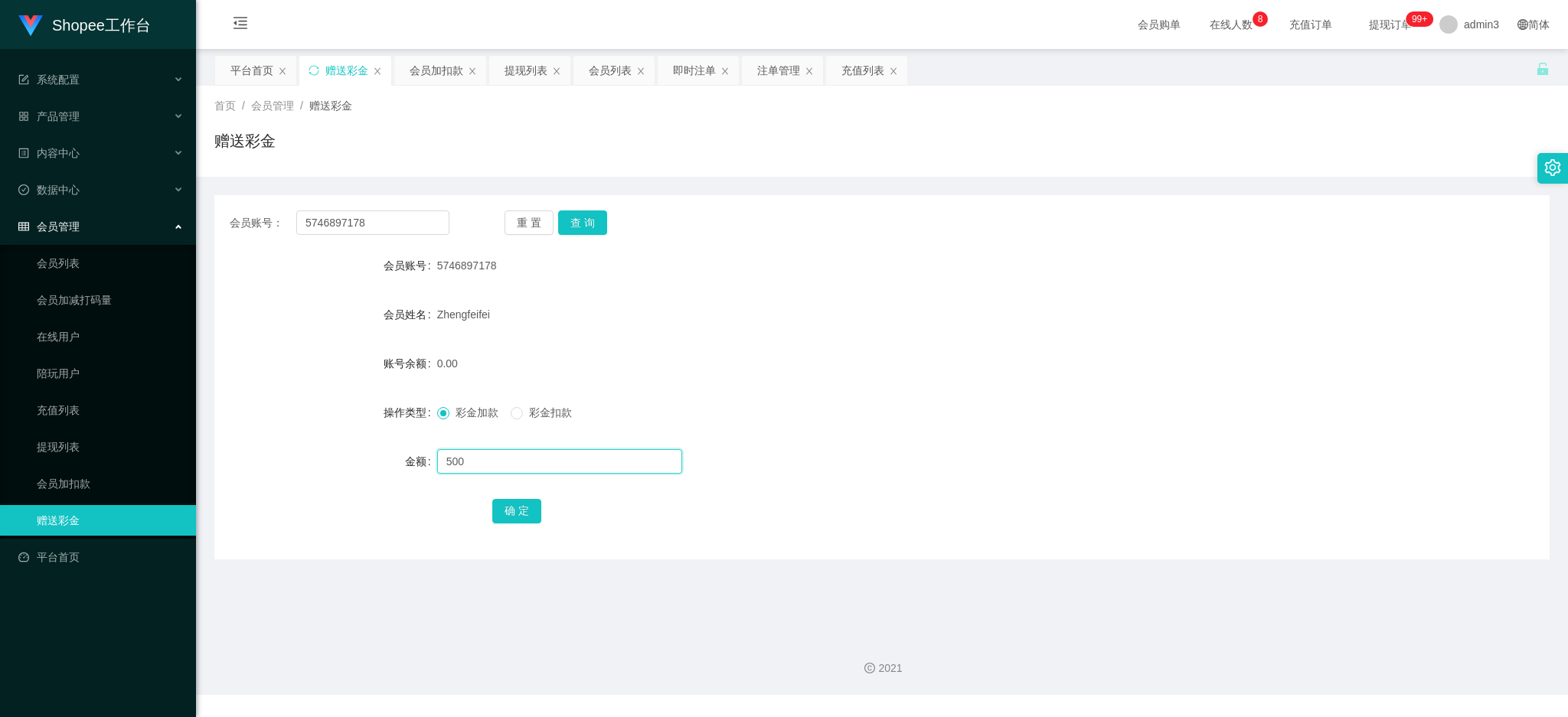
type input "500"
click at [517, 525] on div "确 定" at bounding box center [881, 510] width 779 height 31
click at [517, 515] on button "确 定" at bounding box center [517, 511] width 49 height 24
click at [594, 75] on div "会员列表" at bounding box center [610, 70] width 43 height 29
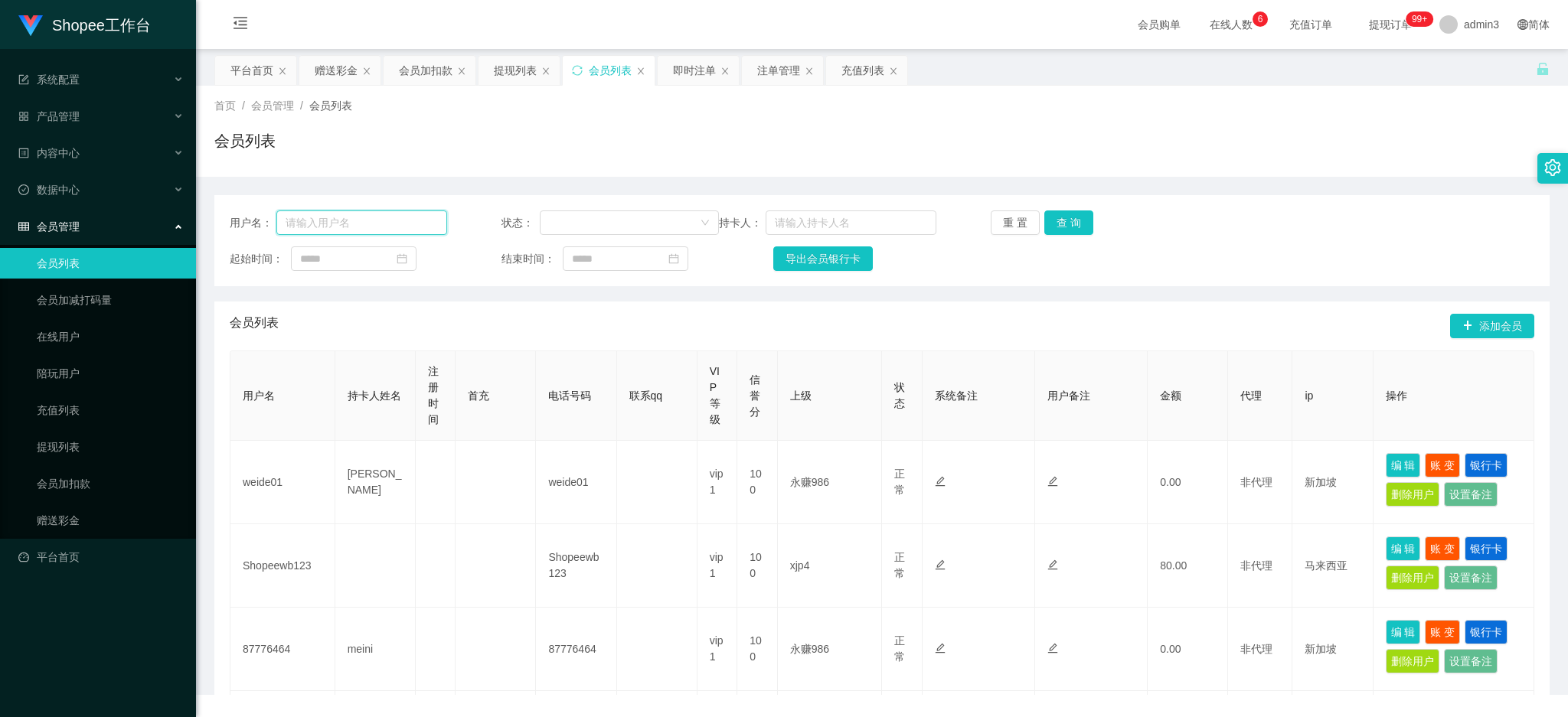
click at [345, 226] on input "text" at bounding box center [361, 222] width 170 height 24
paste input "zhang1973"
type input "zhang1973"
click at [1057, 217] on button "查 询" at bounding box center [1069, 222] width 49 height 24
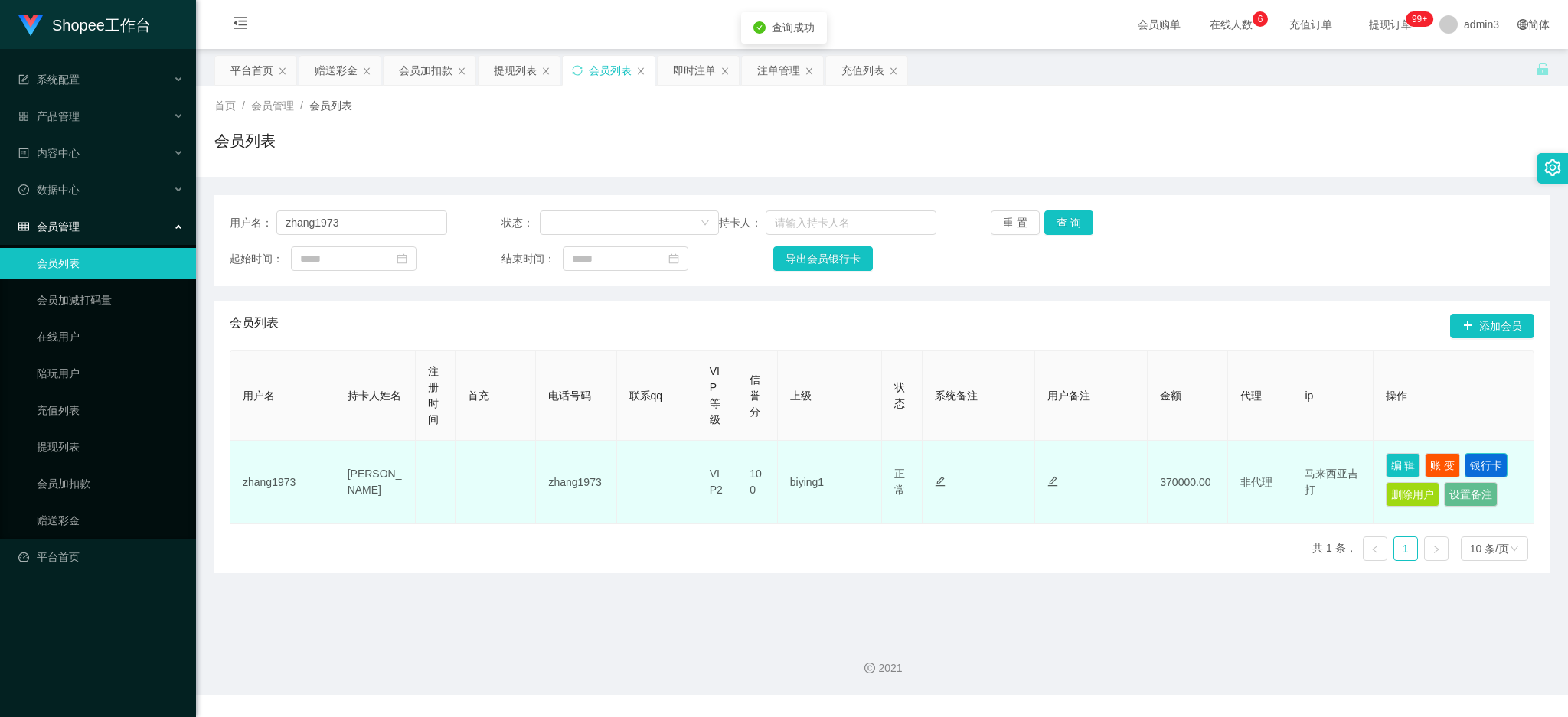
click at [1475, 469] on button "银行卡" at bounding box center [1486, 465] width 43 height 24
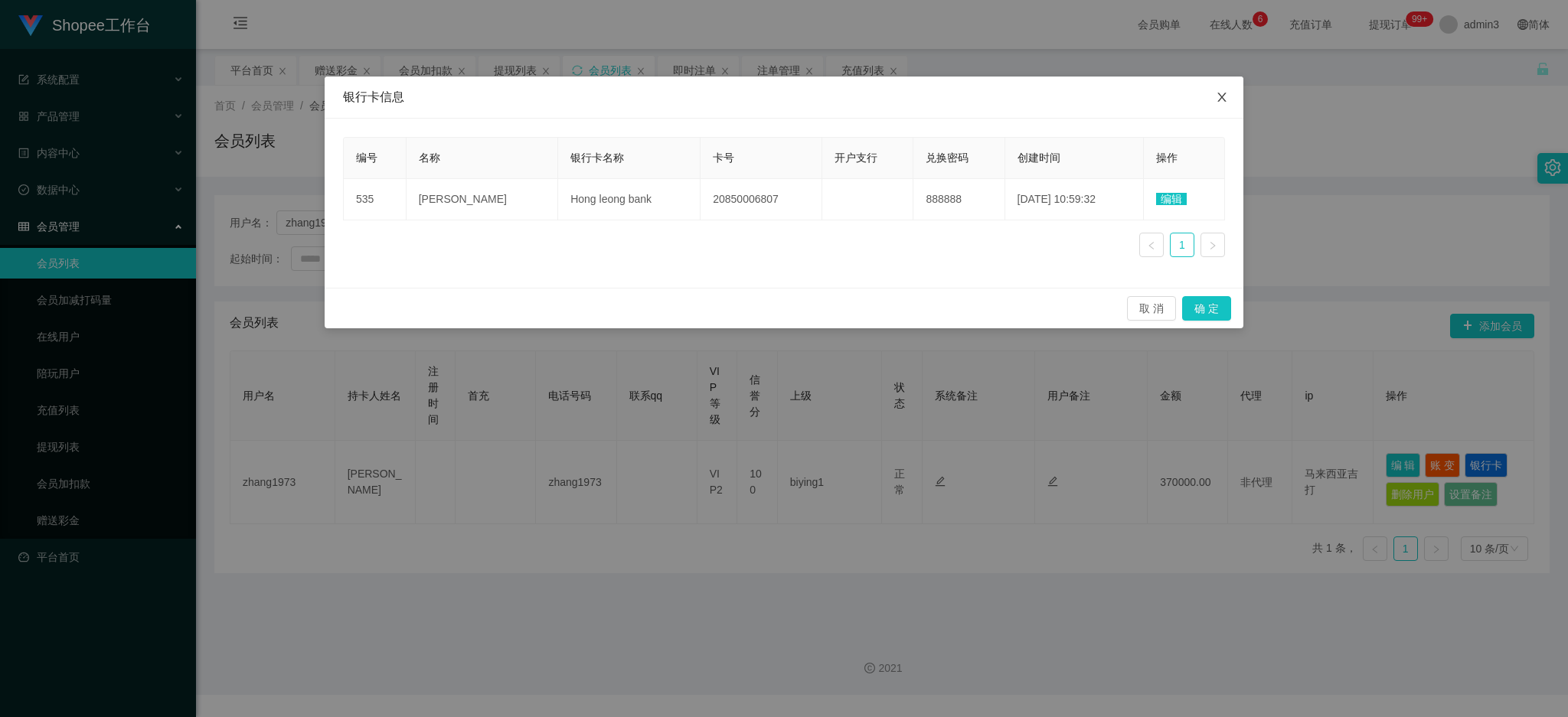
click at [1223, 96] on icon "图标: close" at bounding box center [1222, 97] width 9 height 9
